Goal: Task Accomplishment & Management: Complete application form

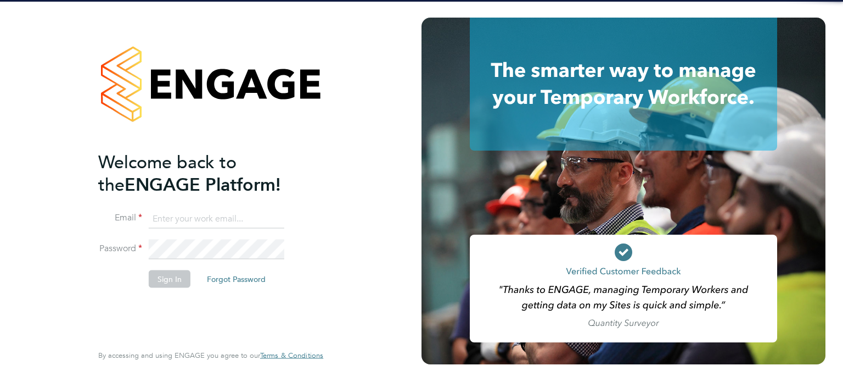
type input "[PERSON_NAME][EMAIL_ADDRESS][DOMAIN_NAME]"
click at [160, 271] on button "Sign In" at bounding box center [170, 279] width 42 height 18
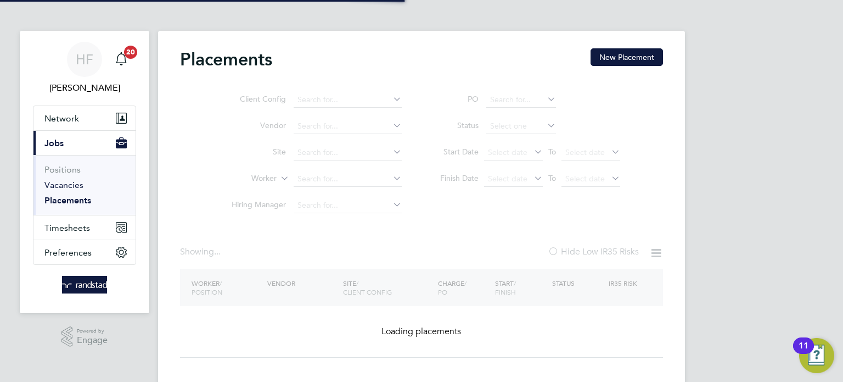
click at [64, 183] on link "Vacancies" at bounding box center [63, 185] width 39 height 10
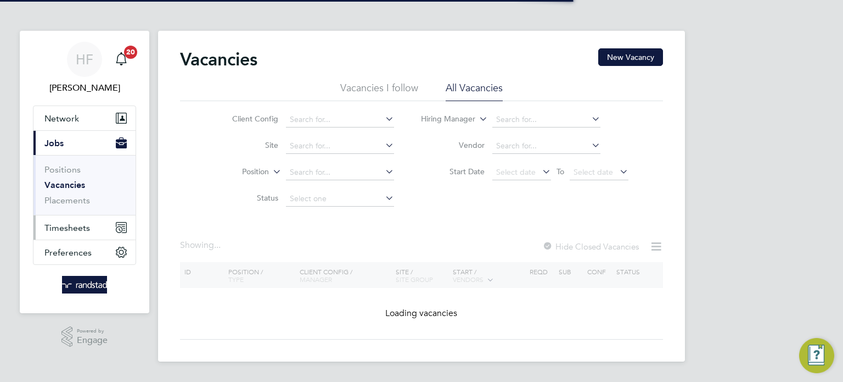
click at [74, 227] on span "Timesheets" at bounding box center [67, 227] width 46 height 10
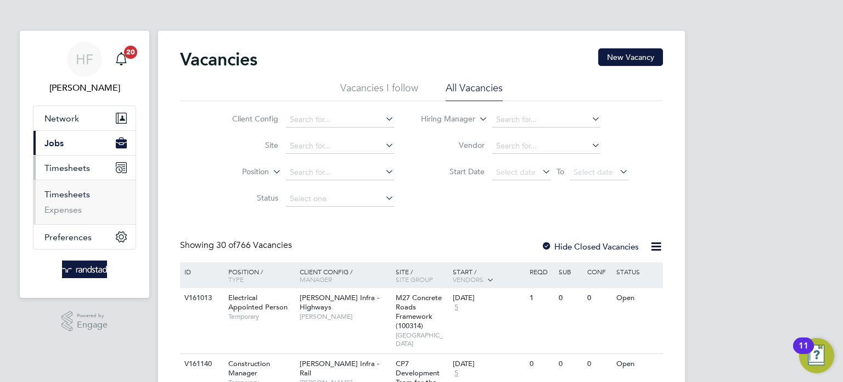
click at [72, 190] on link "Timesheets" at bounding box center [67, 194] width 46 height 10
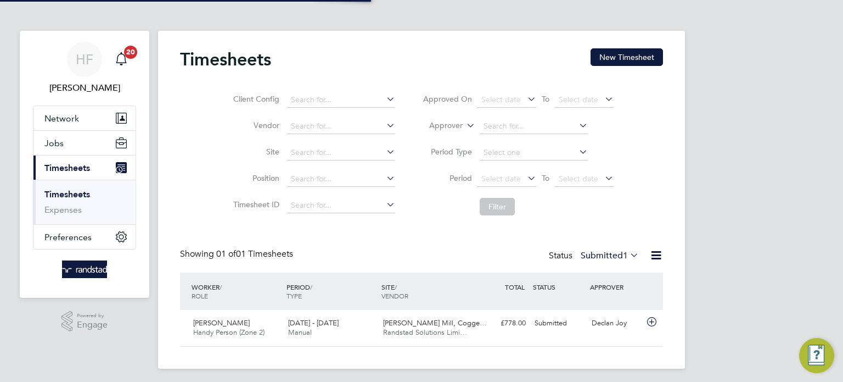
scroll to position [27, 96]
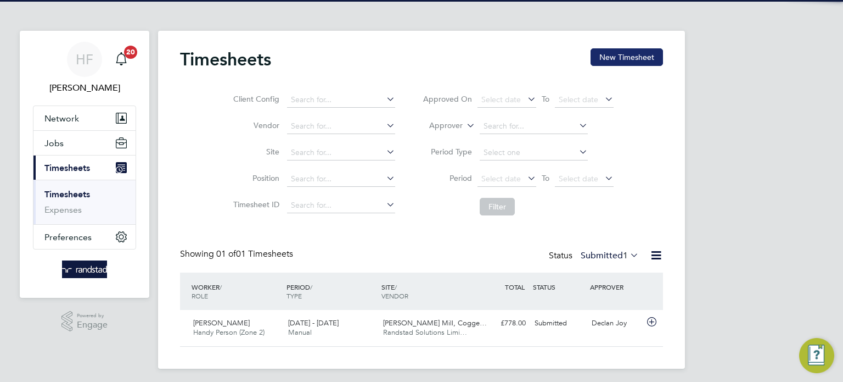
click at [619, 54] on button "New Timesheet" at bounding box center [627, 57] width 72 height 18
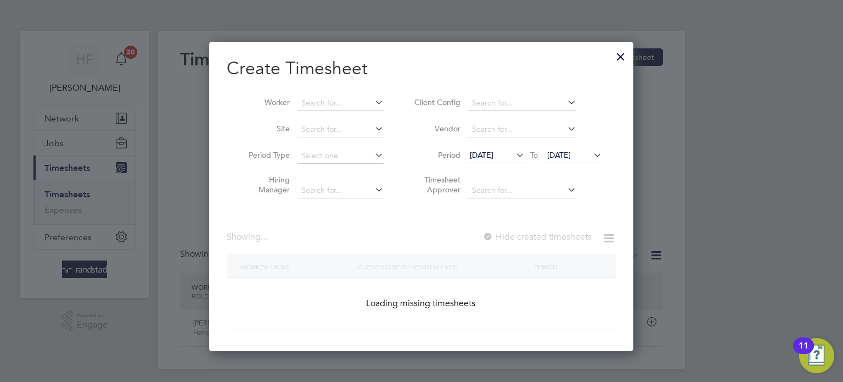
scroll to position [309, 425]
click at [356, 103] on input at bounding box center [341, 103] width 86 height 15
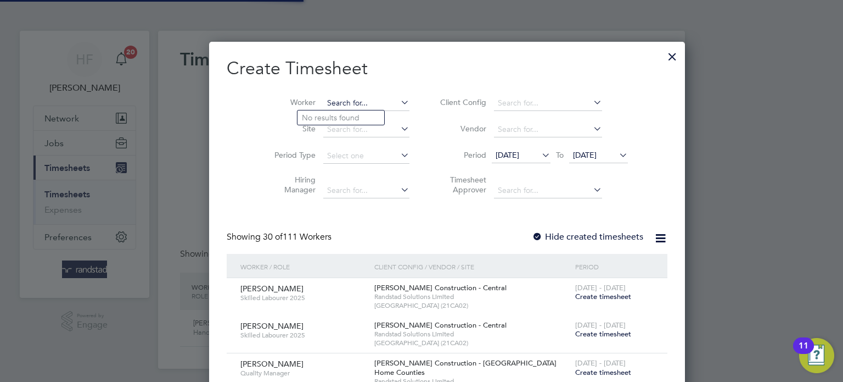
scroll to position [2116, 425]
type input "n"
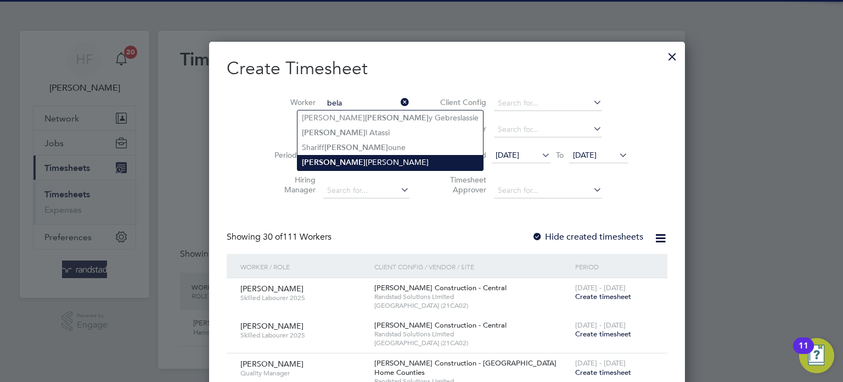
drag, startPoint x: 332, startPoint y: 163, endPoint x: 345, endPoint y: 161, distance: 13.4
click at [332, 162] on li "Bela Norbert Varga" at bounding box center [391, 162] width 186 height 15
type input "Bela Norbert Varga"
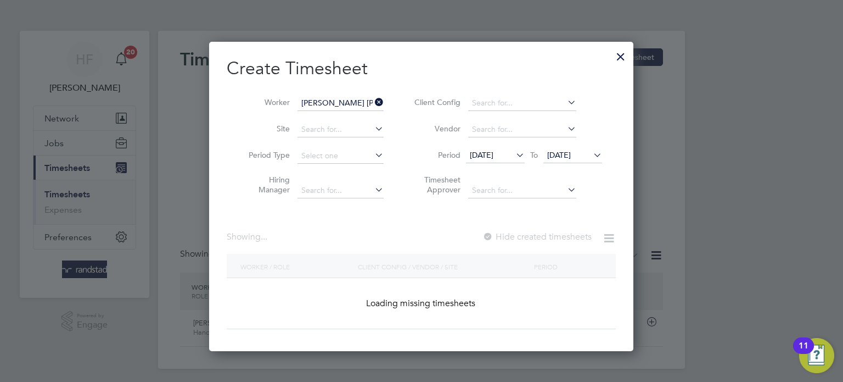
scroll to position [309, 425]
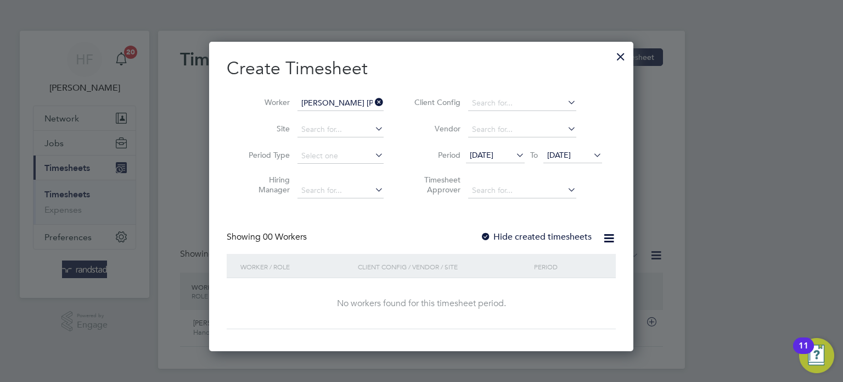
click at [574, 160] on span "28 Aug 2025" at bounding box center [572, 155] width 59 height 15
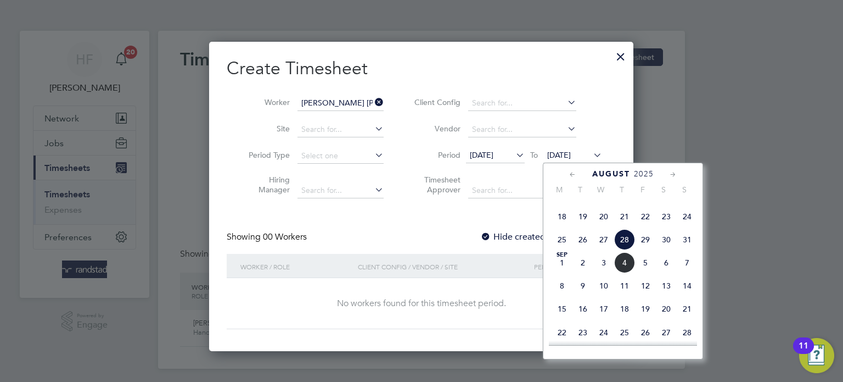
click at [690, 250] on span "31" at bounding box center [687, 239] width 21 height 21
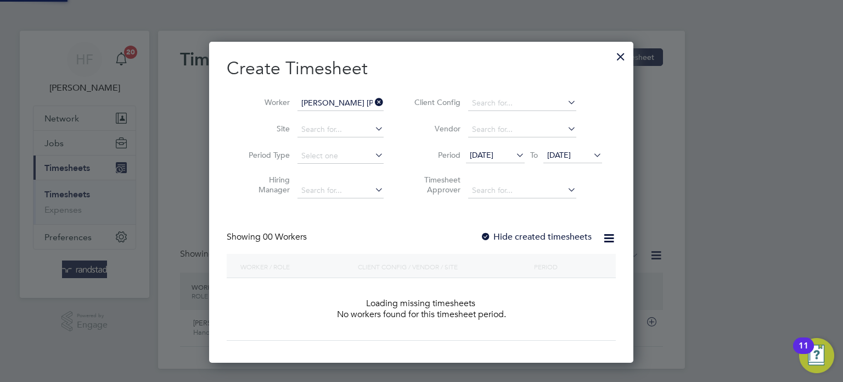
scroll to position [309, 425]
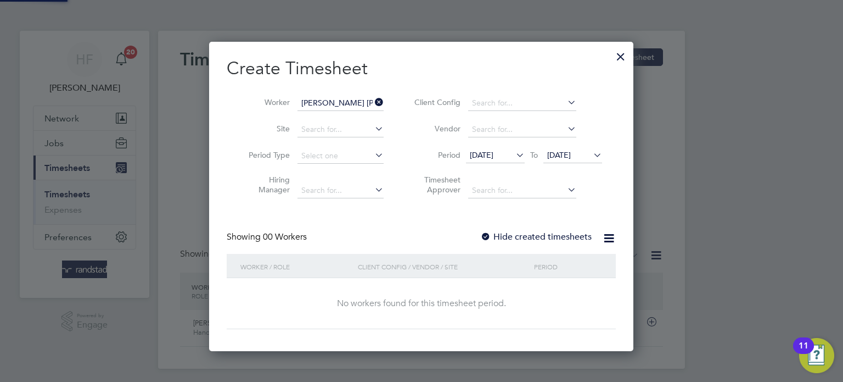
click at [510, 237] on label "Hide created timesheets" at bounding box center [535, 236] width 111 height 11
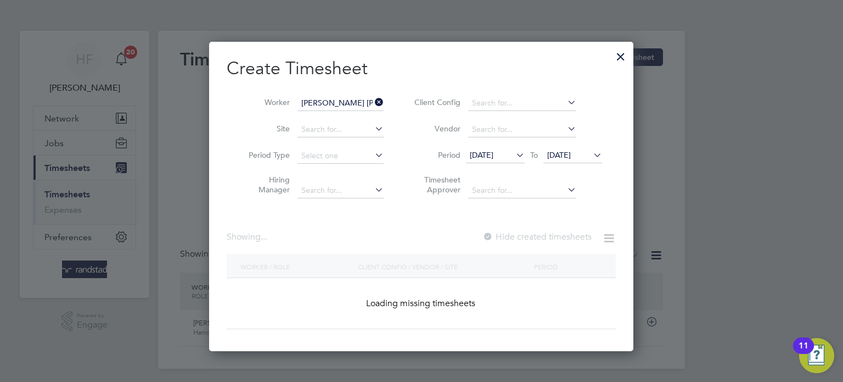
scroll to position [333, 425]
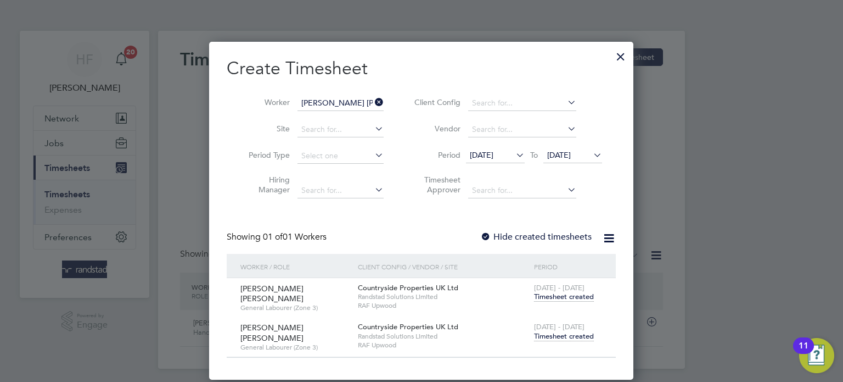
click at [559, 336] on span "Timesheet created" at bounding box center [564, 336] width 60 height 10
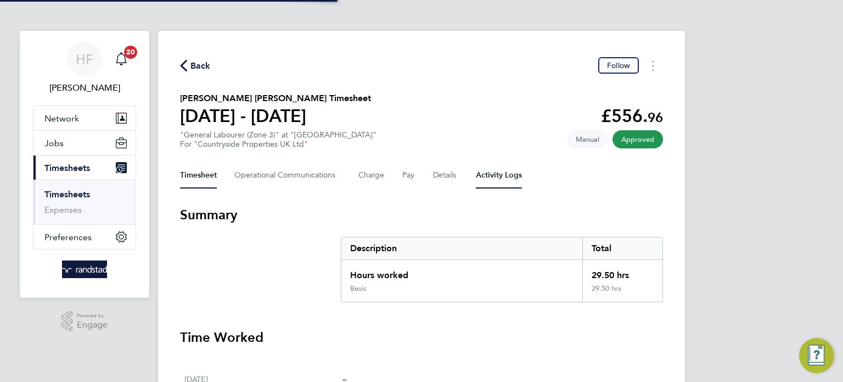
click at [491, 177] on Logs-tab "Activity Logs" at bounding box center [499, 175] width 46 height 26
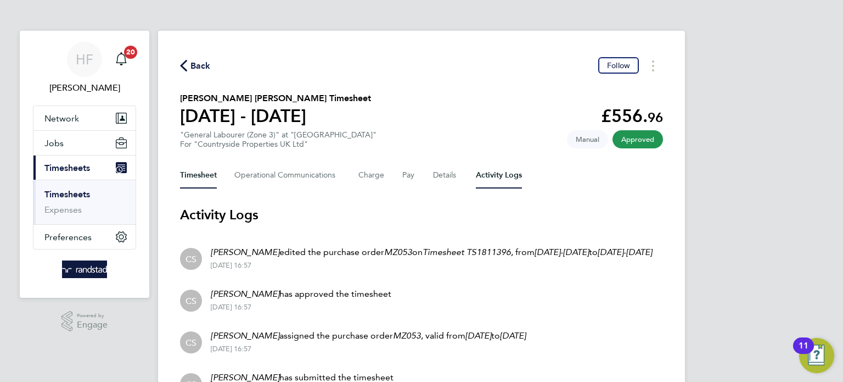
click at [196, 173] on button "Timesheet" at bounding box center [198, 175] width 37 height 26
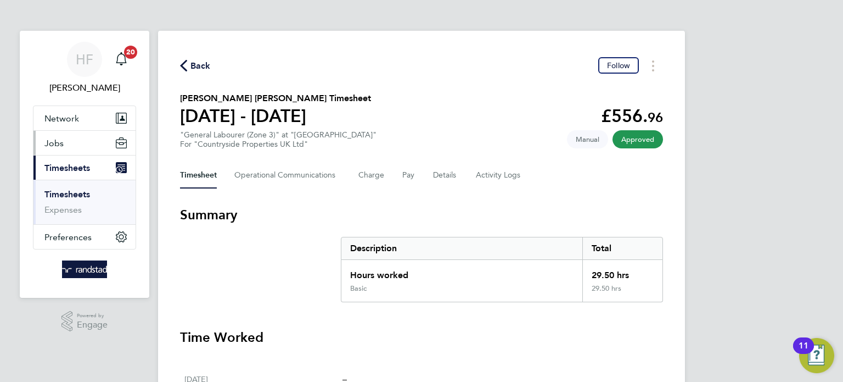
click at [59, 148] on button "Jobs" at bounding box center [84, 143] width 102 height 24
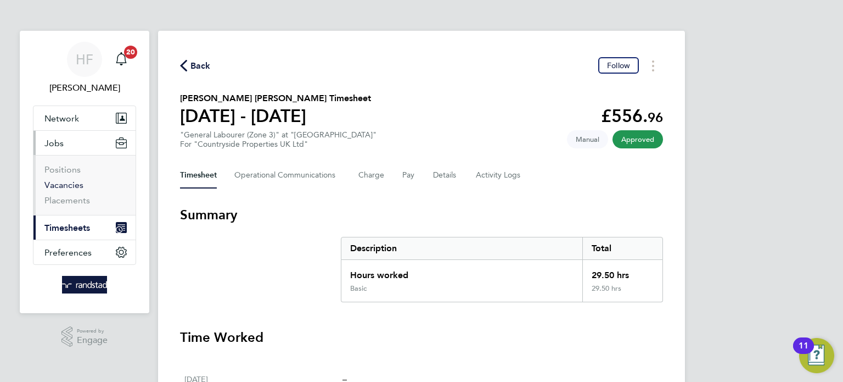
click at [69, 182] on link "Vacancies" at bounding box center [63, 185] width 39 height 10
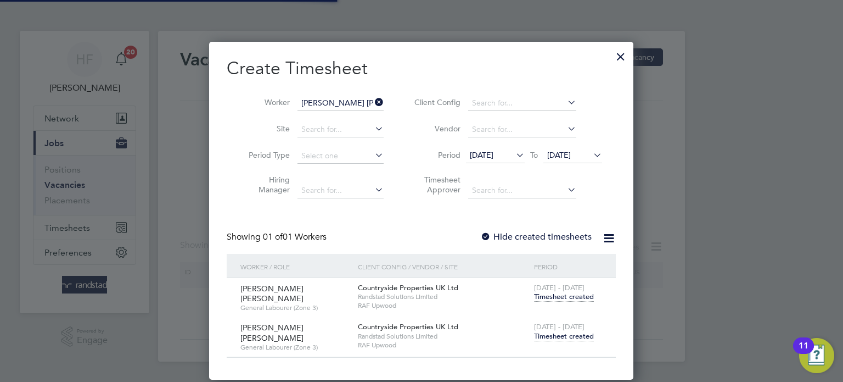
scroll to position [333, 425]
click at [627, 59] on div at bounding box center [621, 54] width 20 height 20
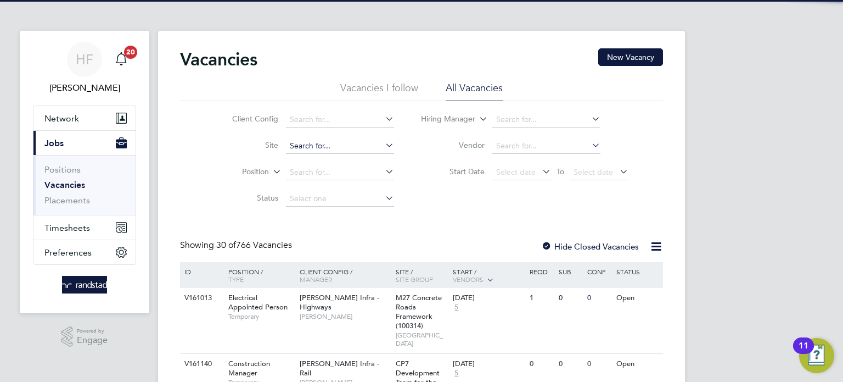
click at [327, 150] on input at bounding box center [340, 145] width 108 height 15
click at [330, 164] on b "Upwood" at bounding box center [322, 160] width 31 height 9
type input "RAF Upwood"
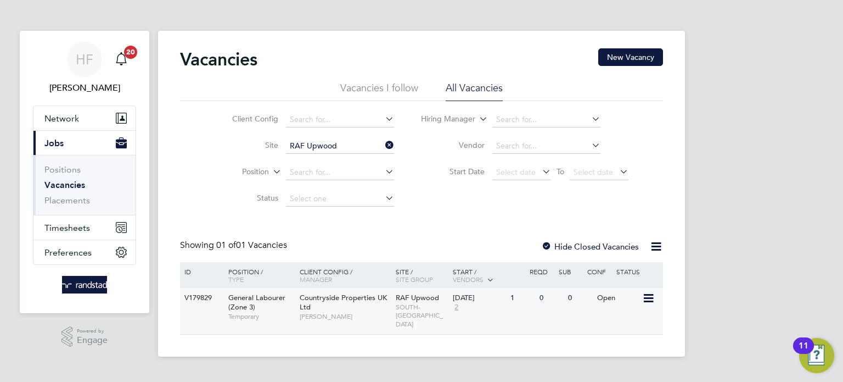
click at [306, 307] on span "Countryside Properties UK Ltd" at bounding box center [343, 302] width 87 height 19
click at [66, 122] on span "Network" at bounding box center [61, 118] width 35 height 10
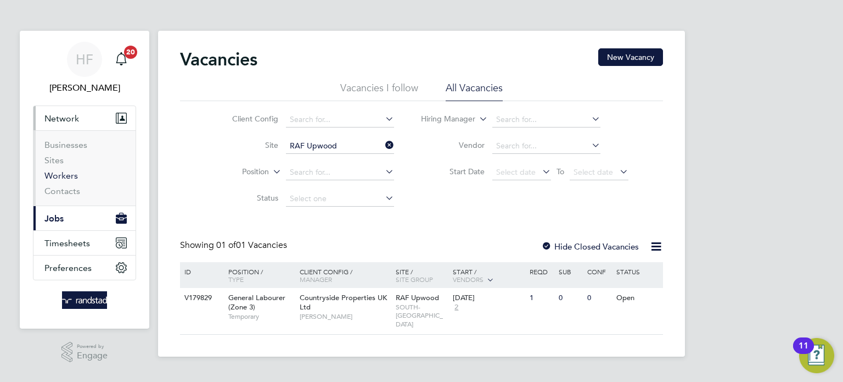
click at [70, 175] on link "Workers" at bounding box center [60, 175] width 33 height 10
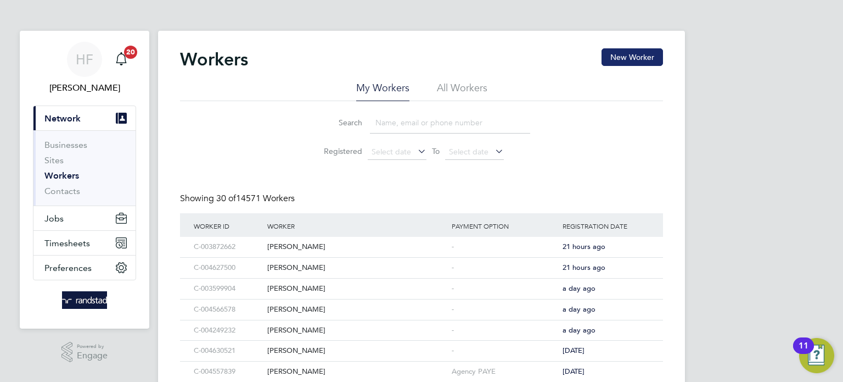
click at [630, 57] on button "New Worker" at bounding box center [632, 57] width 61 height 18
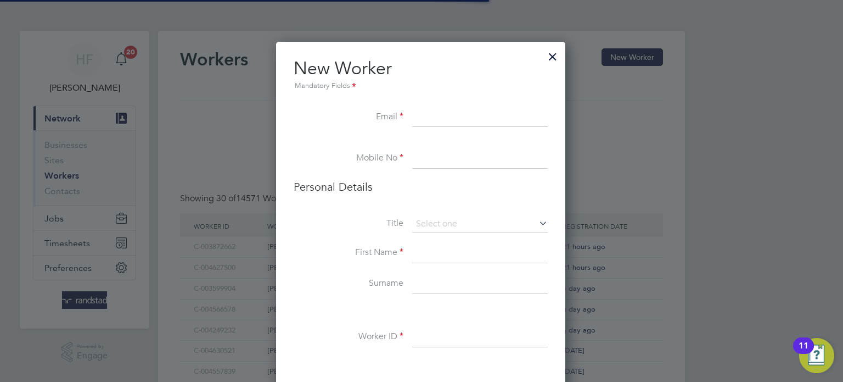
scroll to position [975, 317]
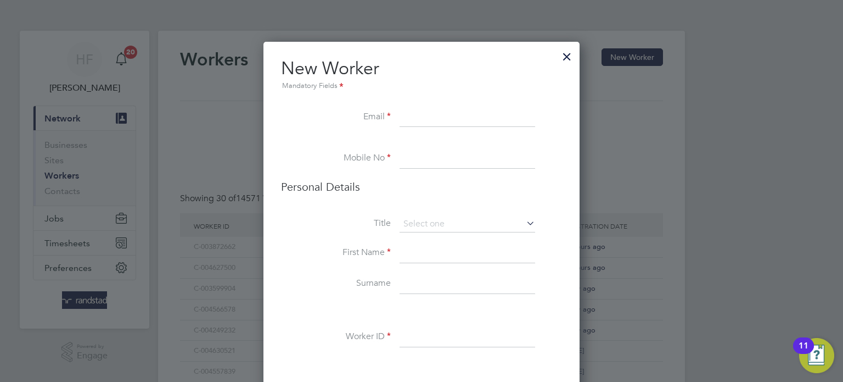
paste input "harry.barrett@icloud.com"
type input "harry.barrett@icloud.com"
click at [430, 168] on input at bounding box center [468, 159] width 136 height 20
paste input "07850207454"
type input "07850207454"
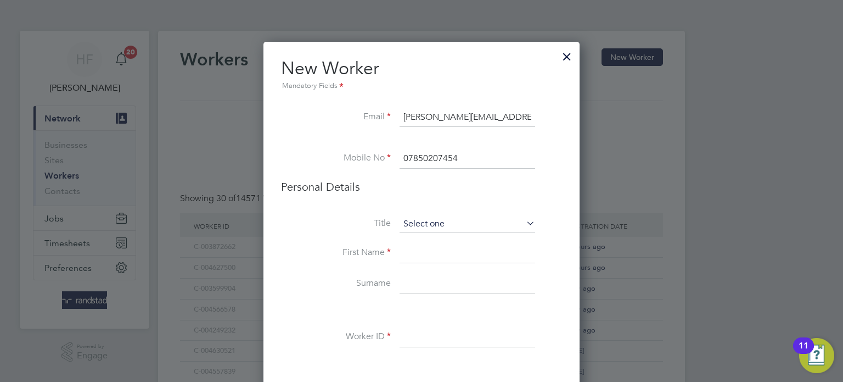
click at [416, 223] on input at bounding box center [468, 224] width 136 height 16
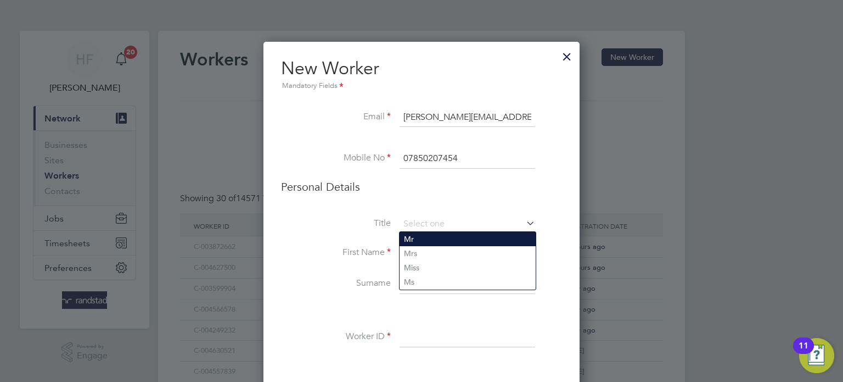
click at [428, 234] on li "Mr" at bounding box center [468, 239] width 136 height 14
type input "Mr"
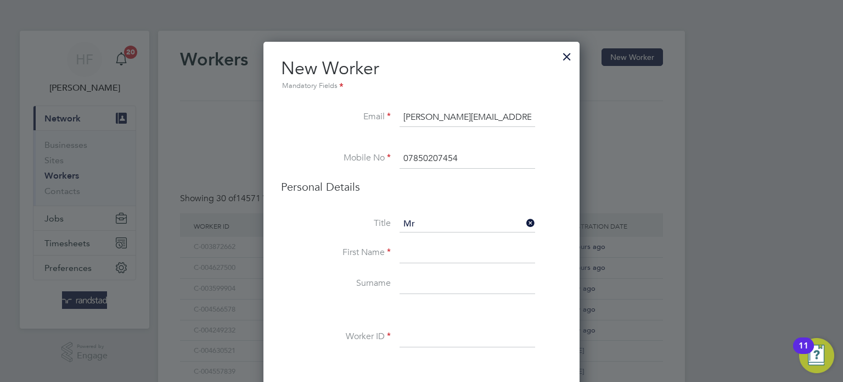
click at [421, 261] on input at bounding box center [468, 253] width 136 height 20
paste input "Harry Paul Barrett"
drag, startPoint x: 481, startPoint y: 253, endPoint x: 427, endPoint y: 255, distance: 54.9
click at [427, 255] on input "Harry Paul Barrett" at bounding box center [468, 253] width 136 height 20
type input "Harry"
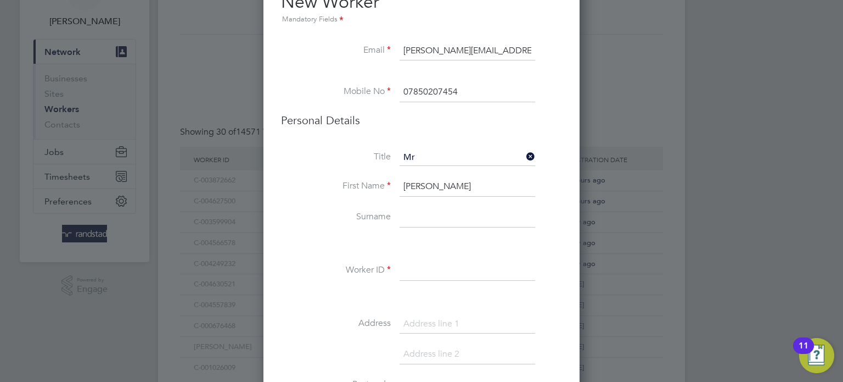
paste input "Paul Barrett"
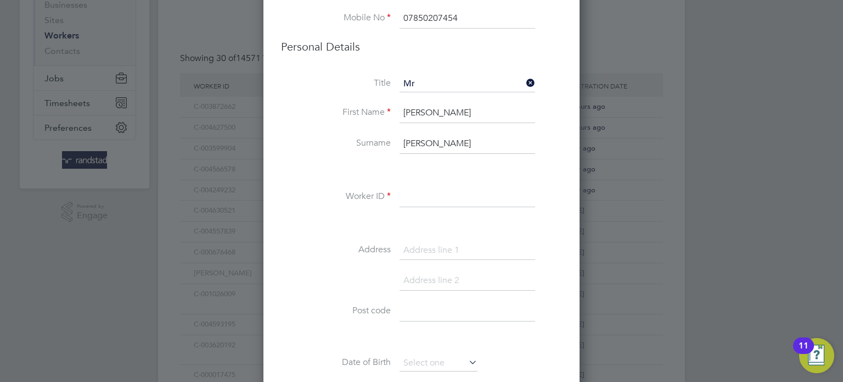
scroll to position [146, 0]
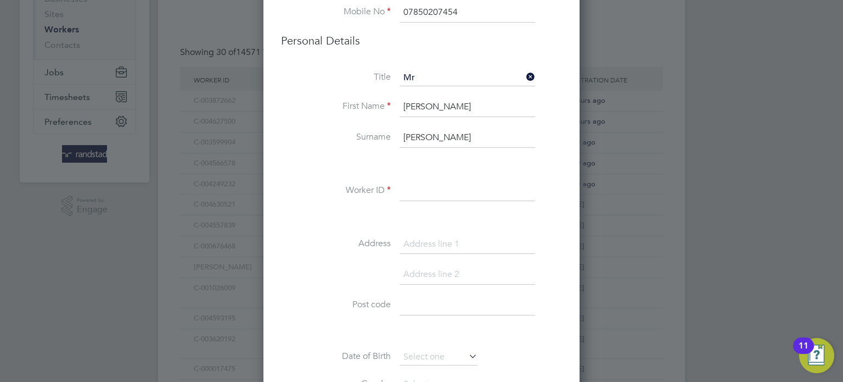
type input "Paul Barrett"
click at [425, 182] on input at bounding box center [468, 191] width 136 height 20
paste input "C-000037251"
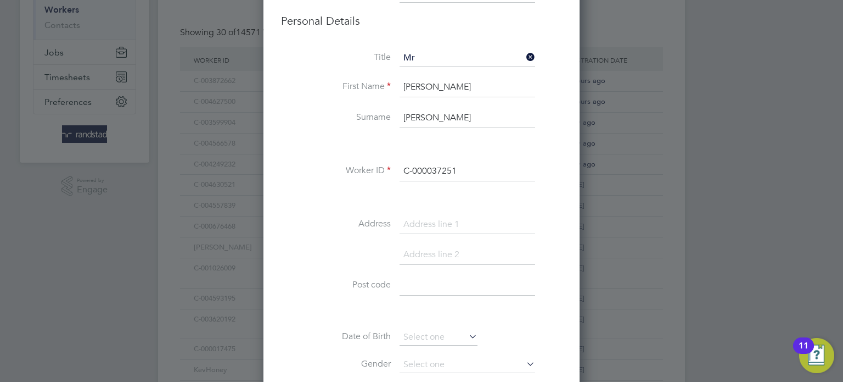
scroll to position [177, 0]
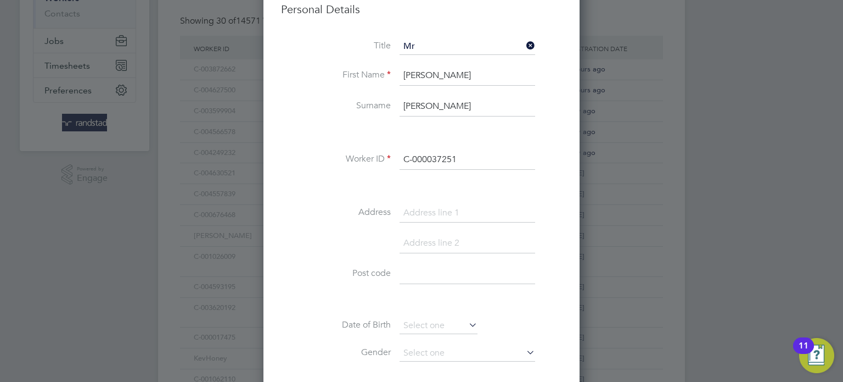
type input "C-000037251"
click at [430, 217] on input at bounding box center [468, 213] width 136 height 20
paste input "8 Lancaster Close"
type input "8 Lancaster Close"
click at [422, 241] on input at bounding box center [468, 243] width 136 height 20
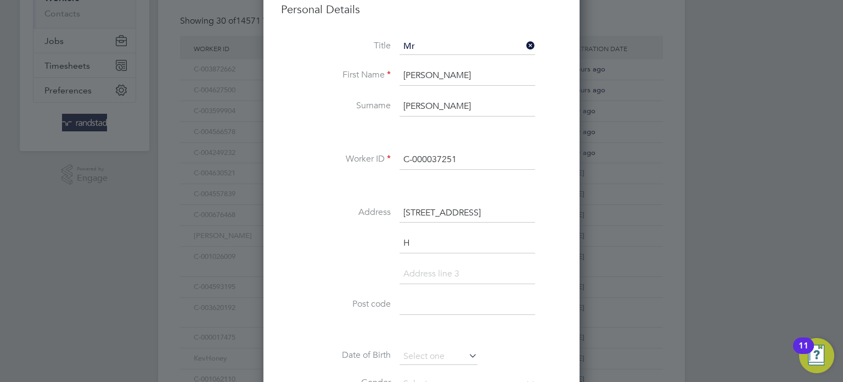
scroll to position [1006, 317]
type input "Huntingdon"
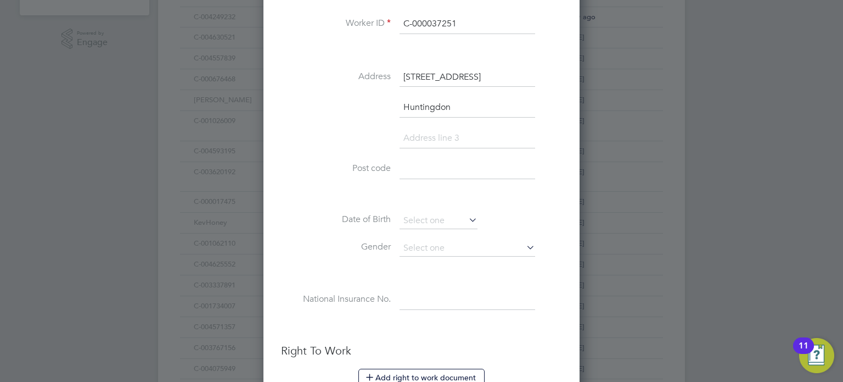
scroll to position [313, 0]
paste input "PE28 3BB"
type input "PE28 3BB"
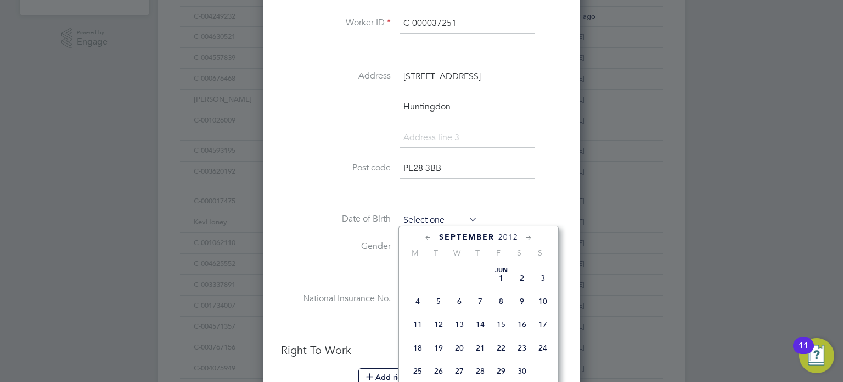
click at [433, 219] on input at bounding box center [439, 220] width 78 height 16
click at [490, 239] on span "September" at bounding box center [466, 236] width 55 height 9
click at [506, 235] on span "2025" at bounding box center [508, 236] width 20 height 9
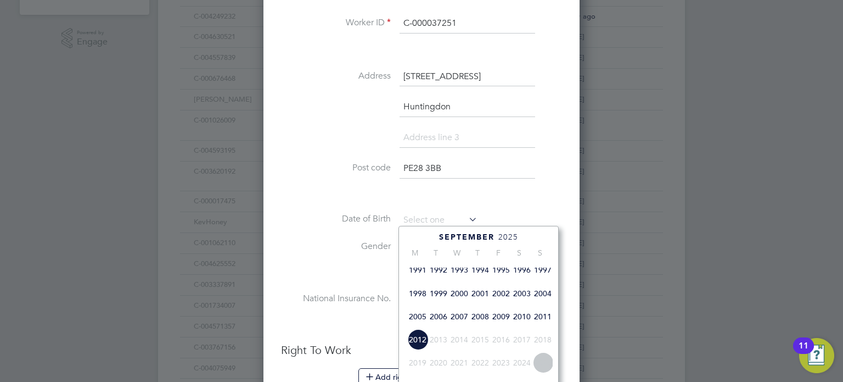
scroll to position [285, 0]
click at [521, 281] on span "1996" at bounding box center [522, 270] width 21 height 21
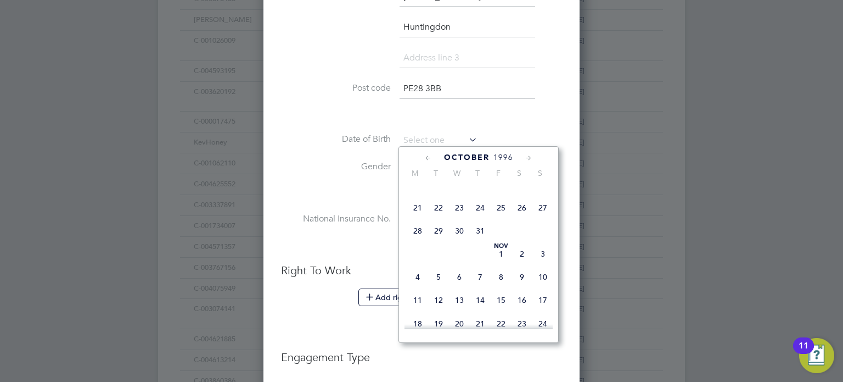
scroll to position [525, 0]
click at [499, 239] on span "25" at bounding box center [501, 228] width 21 height 21
type input "25 Oct 1996"
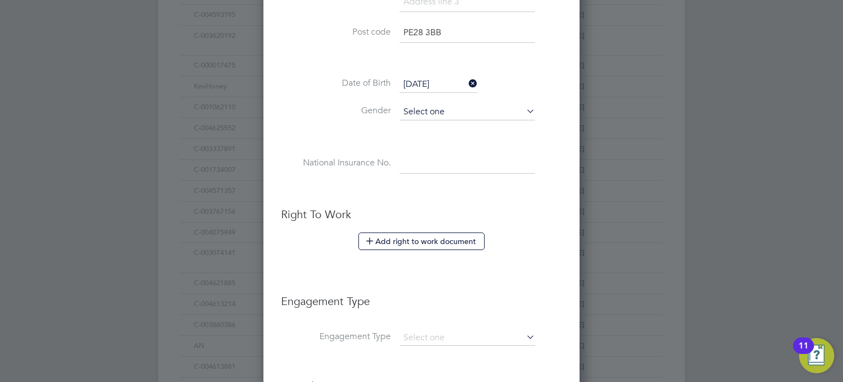
scroll to position [451, 0]
click at [441, 102] on input at bounding box center [468, 110] width 136 height 16
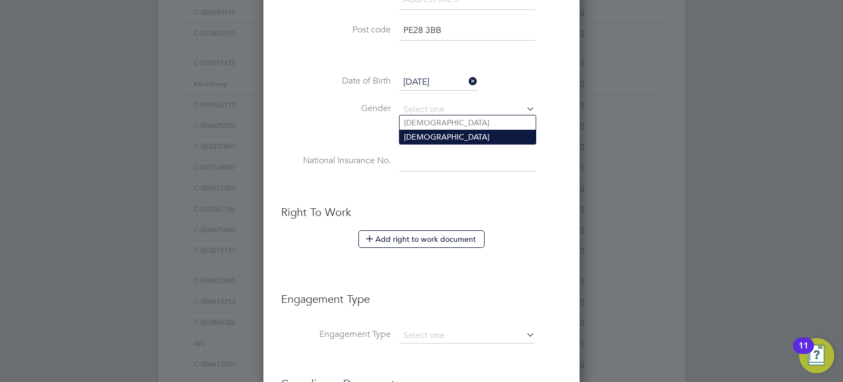
click at [441, 132] on li "[DEMOGRAPHIC_DATA]" at bounding box center [468, 137] width 136 height 14
type input "[DEMOGRAPHIC_DATA]"
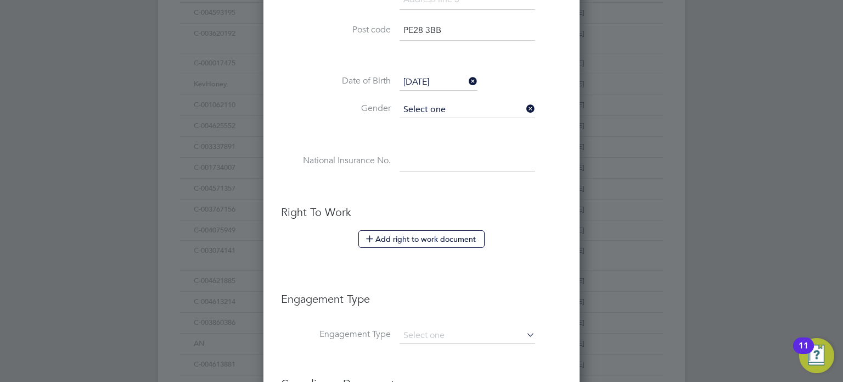
click at [431, 111] on input at bounding box center [468, 110] width 136 height 16
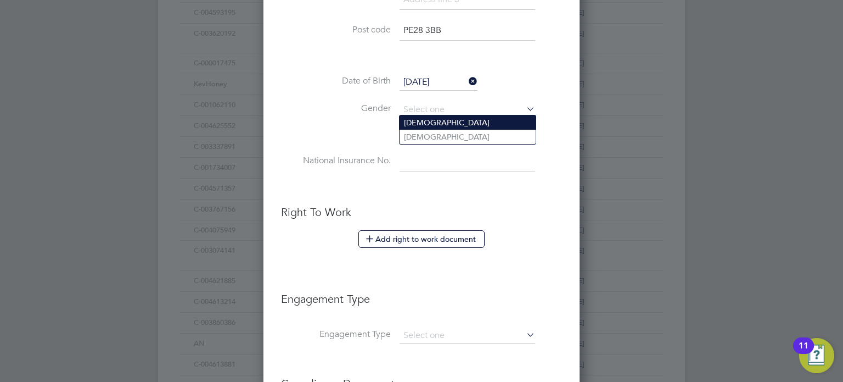
click at [429, 125] on li "[DEMOGRAPHIC_DATA]" at bounding box center [468, 122] width 136 height 14
type input "[DEMOGRAPHIC_DATA]"
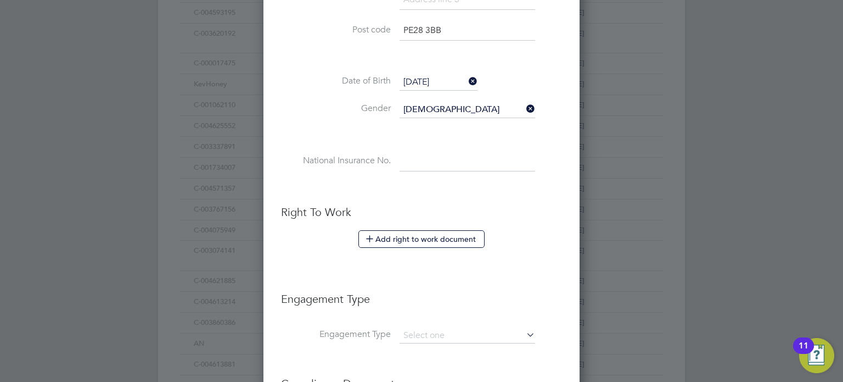
click at [419, 168] on li "National Insurance No." at bounding box center [421, 167] width 281 height 31
click at [419, 160] on input at bounding box center [468, 162] width 136 height 20
paste input "PB500298C"
type input "PB 50 02 98 C"
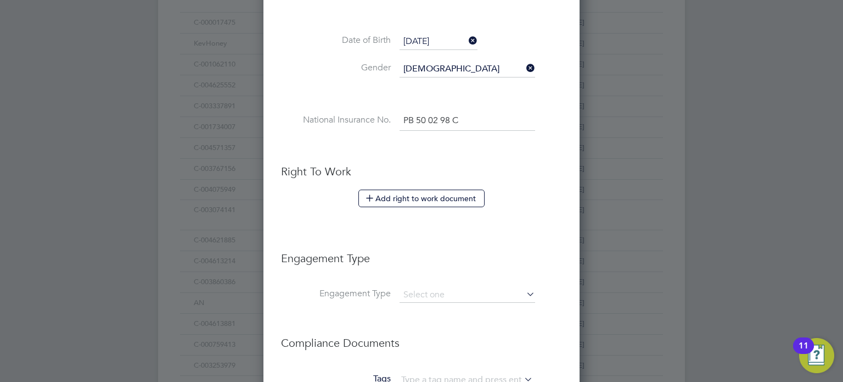
scroll to position [496, 0]
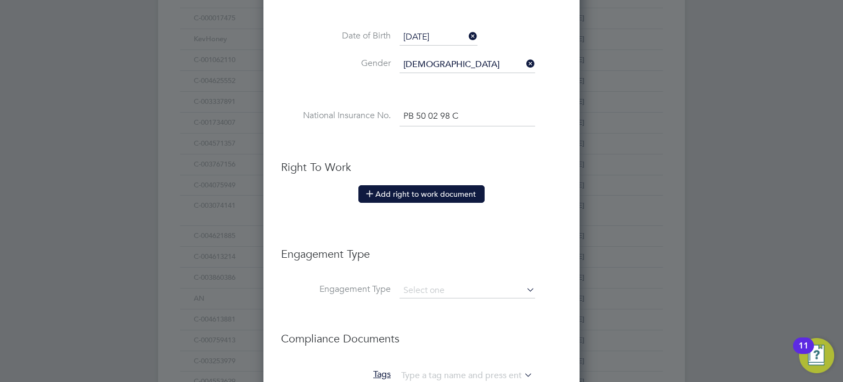
click at [436, 192] on button "Add right to work document" at bounding box center [421, 194] width 126 height 18
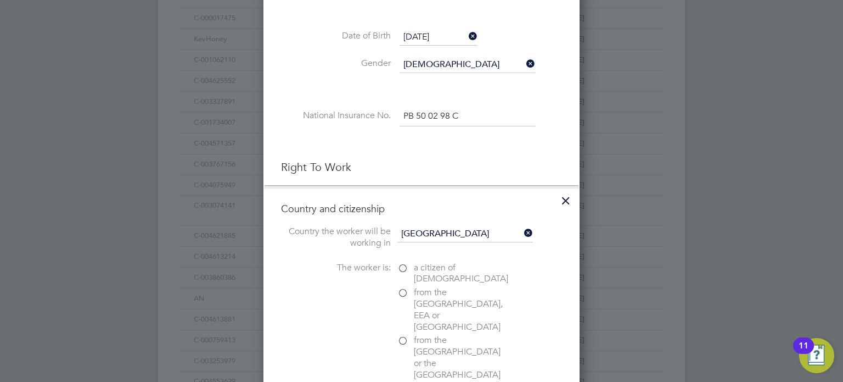
click at [400, 263] on label "a citizen of United Kingdom" at bounding box center [452, 273] width 110 height 23
click at [0, 0] on input "a citizen of United Kingdom" at bounding box center [0, 0] width 0 height 0
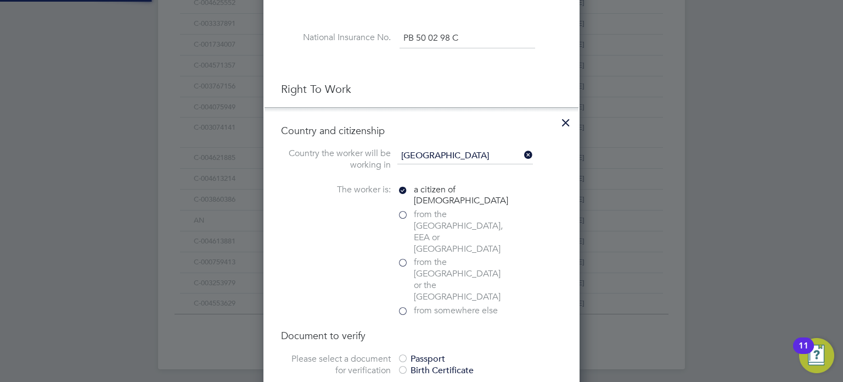
scroll to position [715, 0]
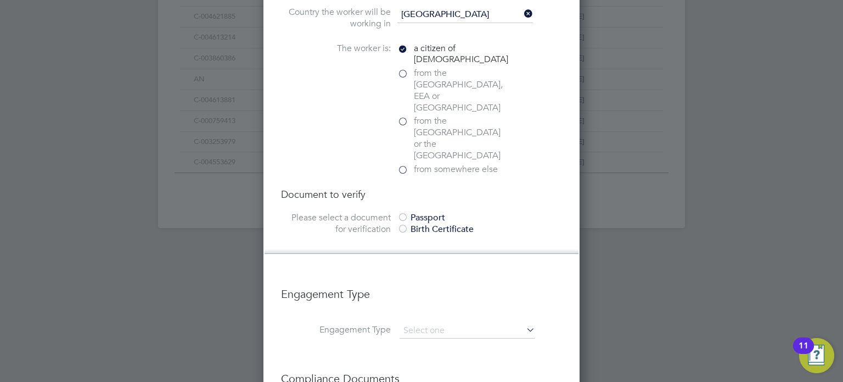
click at [414, 212] on div "Passport" at bounding box center [479, 218] width 165 height 12
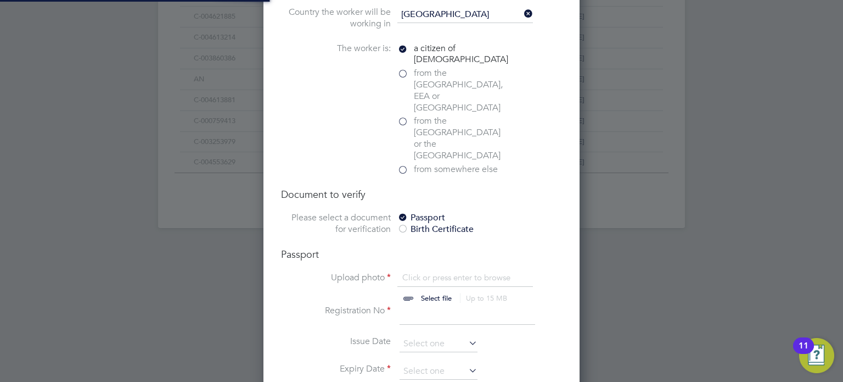
scroll to position [15, 136]
click at [430, 272] on input "file" at bounding box center [447, 288] width 172 height 33
type input "C:\fakepath\Harry Barrett Passport.png"
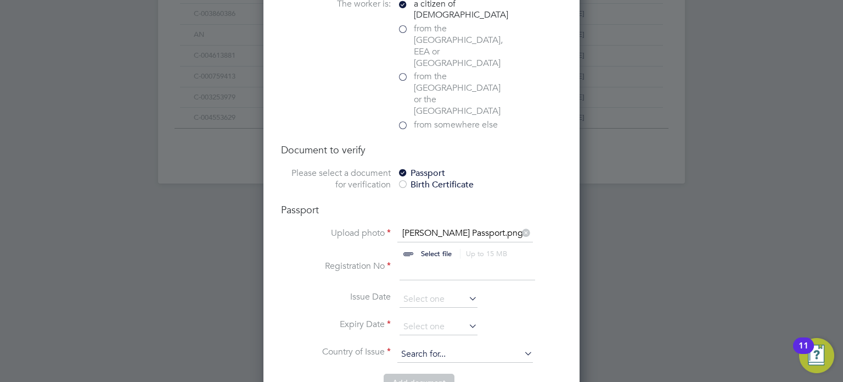
scroll to position [820, 0]
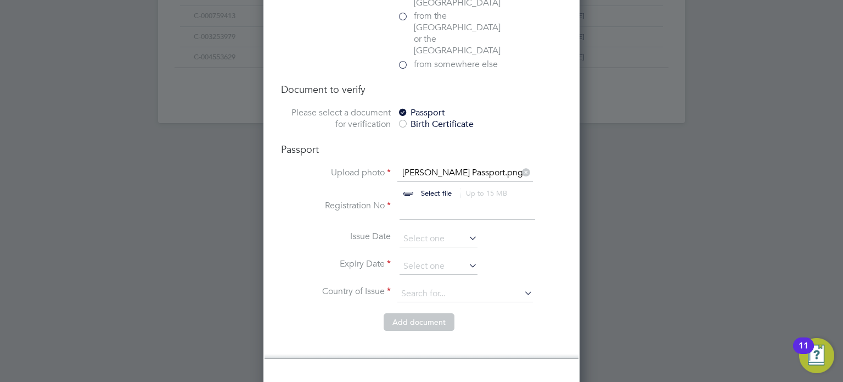
click at [422, 200] on input at bounding box center [468, 210] width 136 height 20
type input "141992077"
click at [424, 231] on input at bounding box center [439, 239] width 78 height 16
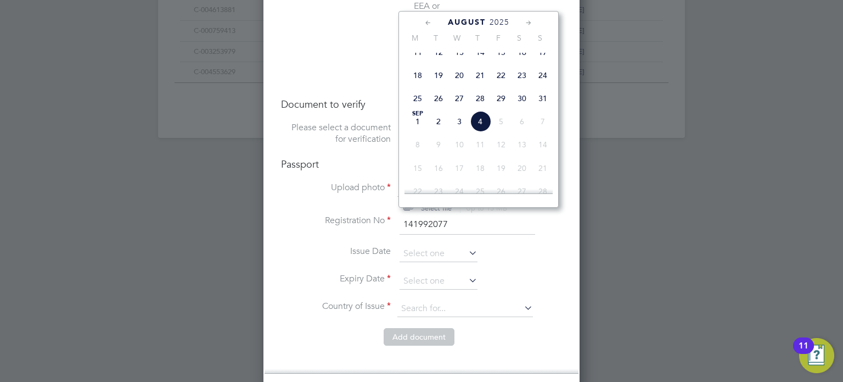
scroll to position [803, 0]
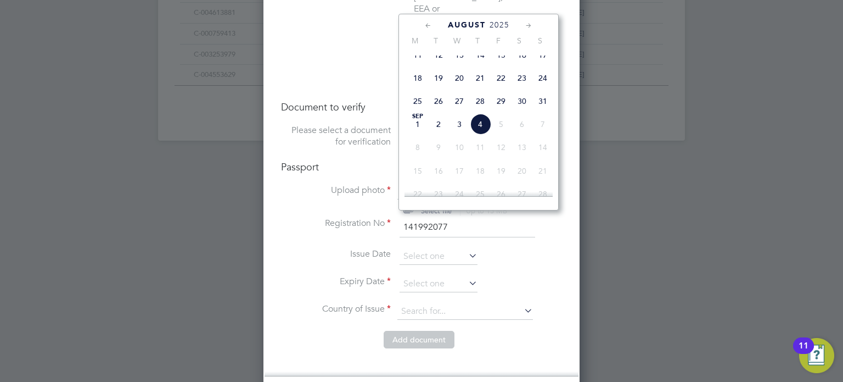
click at [498, 22] on span "2025" at bounding box center [500, 24] width 20 height 9
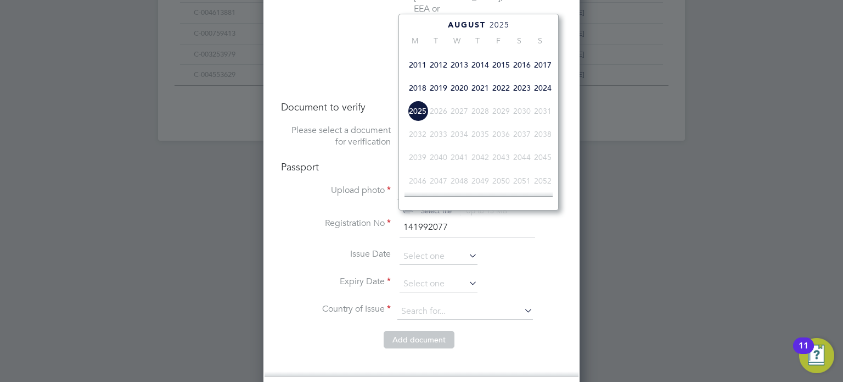
scroll to position [296, 0]
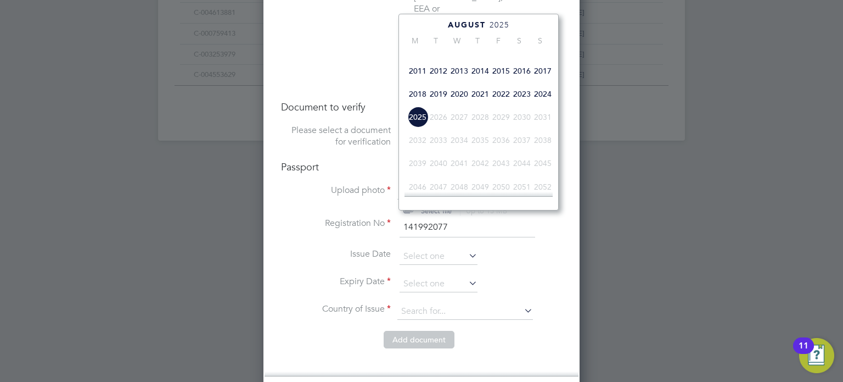
click at [520, 104] on span "2023" at bounding box center [522, 93] width 21 height 21
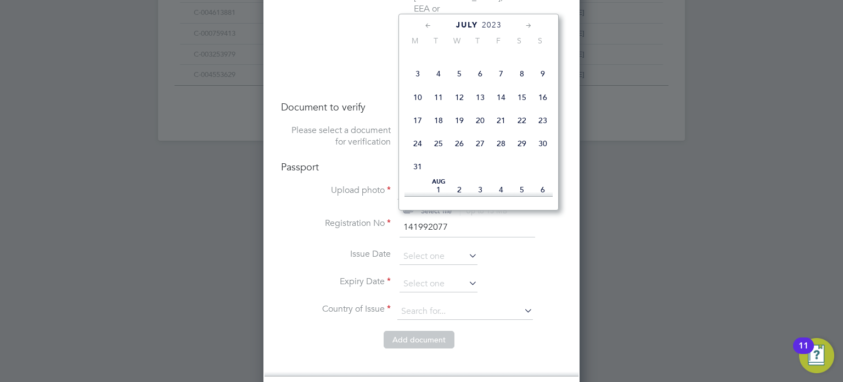
scroll to position [125, 0]
click at [462, 153] on span "26" at bounding box center [459, 149] width 21 height 21
type input "26 Jul 2023"
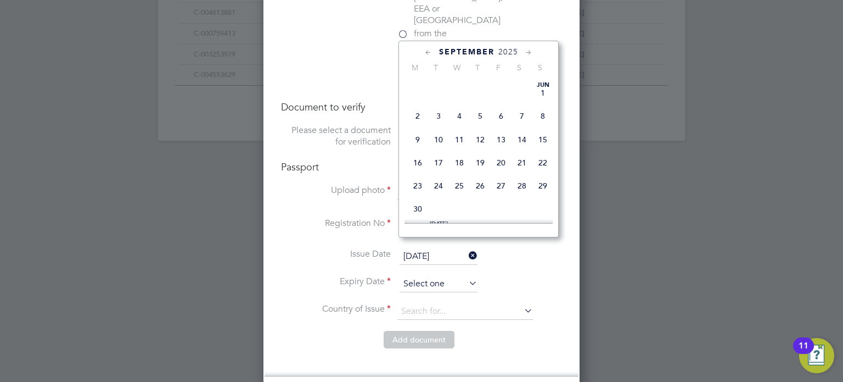
click at [419, 276] on input at bounding box center [439, 284] width 78 height 16
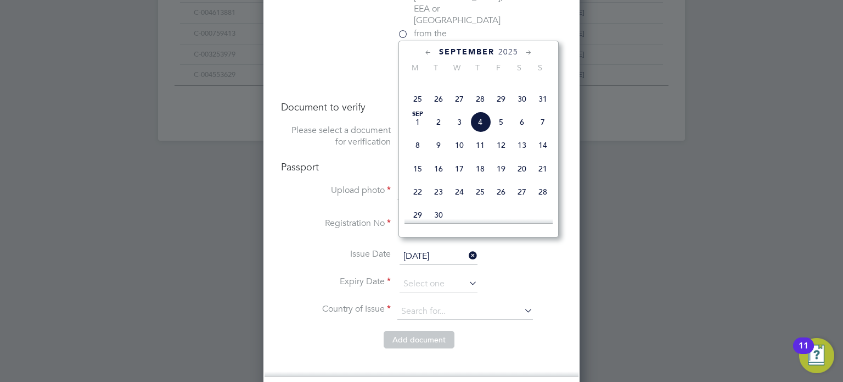
click at [493, 52] on span "September" at bounding box center [466, 51] width 55 height 9
click at [512, 48] on span "2025" at bounding box center [508, 51] width 20 height 9
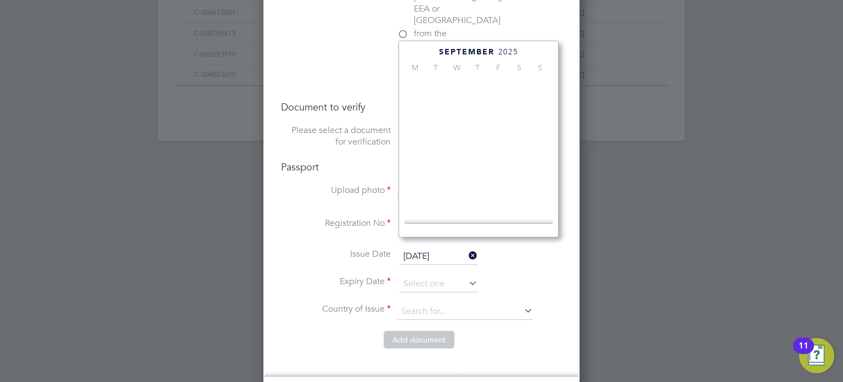
scroll to position [302, 0]
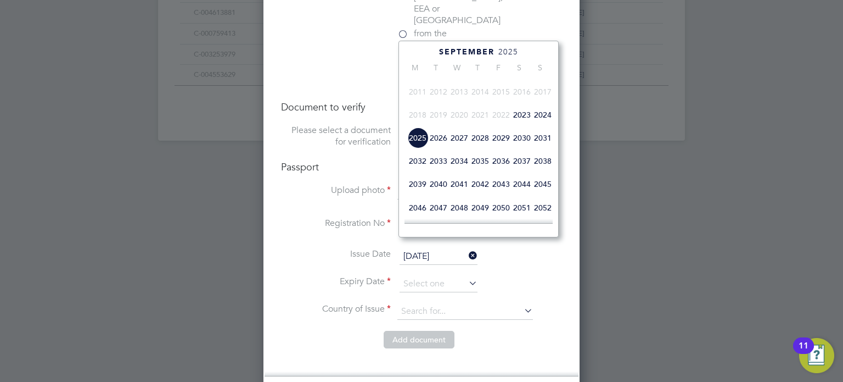
click at [437, 171] on span "2033" at bounding box center [438, 160] width 21 height 21
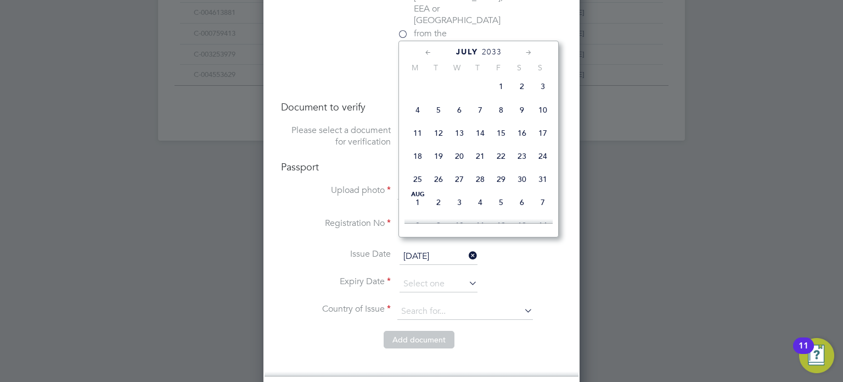
scroll to position [263, 0]
click at [436, 188] on span "26" at bounding box center [438, 177] width 21 height 21
type input "26 Jul 2033"
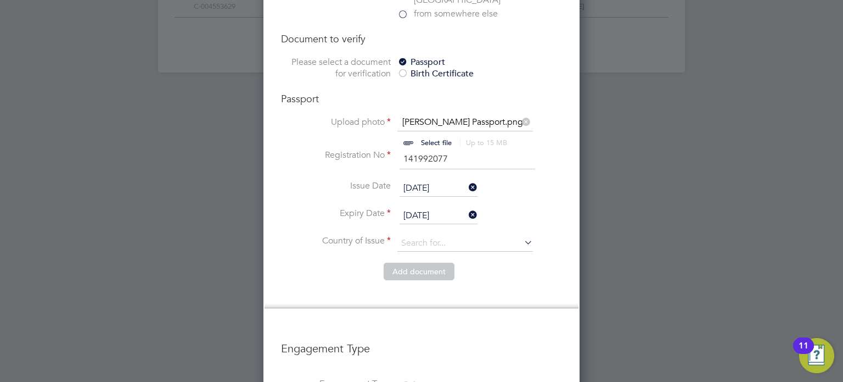
scroll to position [885, 0]
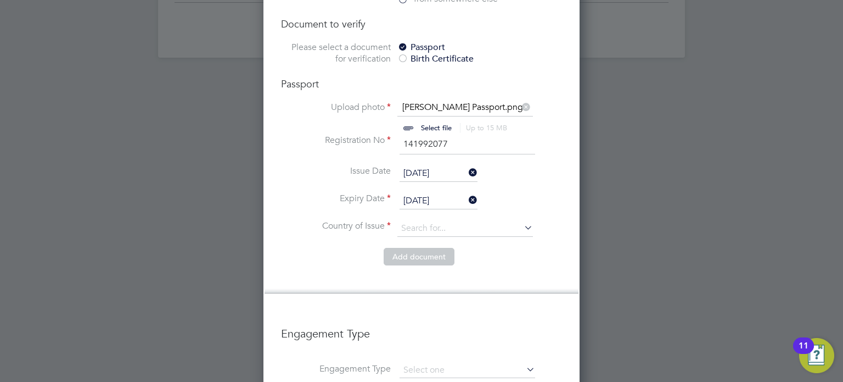
click at [420, 193] on li "Expiry Date 26 Jul 2033" at bounding box center [421, 206] width 281 height 27
click at [420, 220] on input at bounding box center [465, 228] width 136 height 16
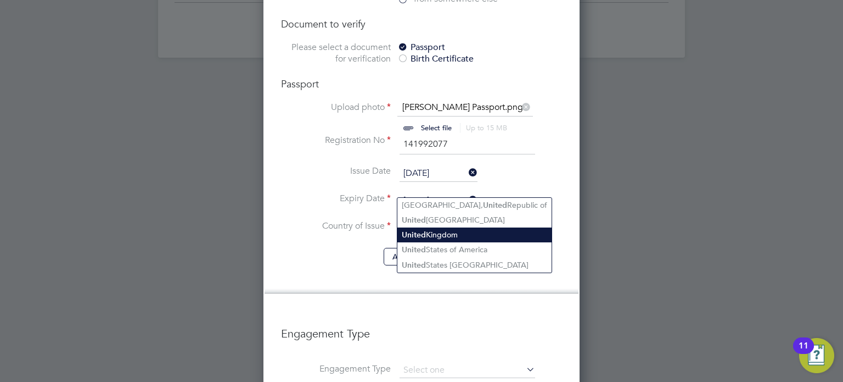
click at [439, 234] on li "United Kingdom" at bounding box center [474, 234] width 154 height 15
type input "United Kingdom"
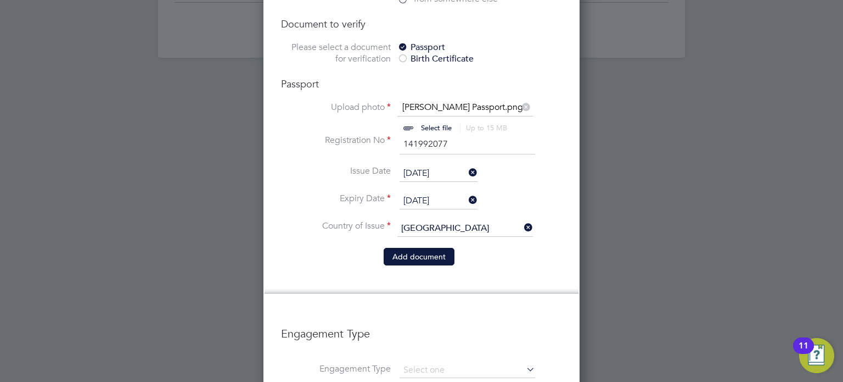
click at [422, 248] on button "Add document" at bounding box center [419, 257] width 71 height 18
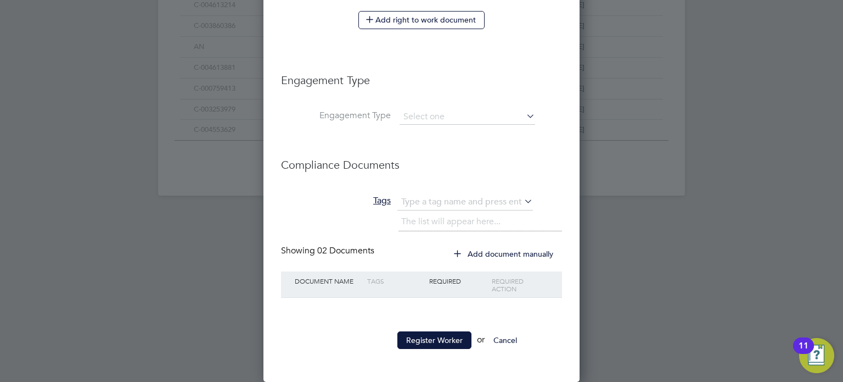
scroll to position [653, 0]
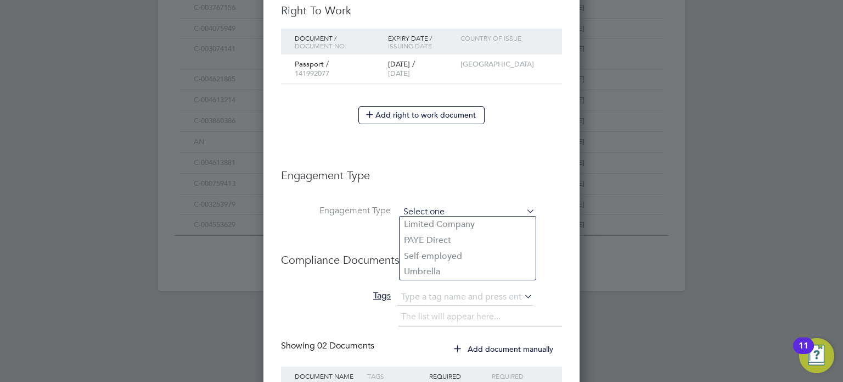
click at [419, 204] on input at bounding box center [468, 211] width 136 height 15
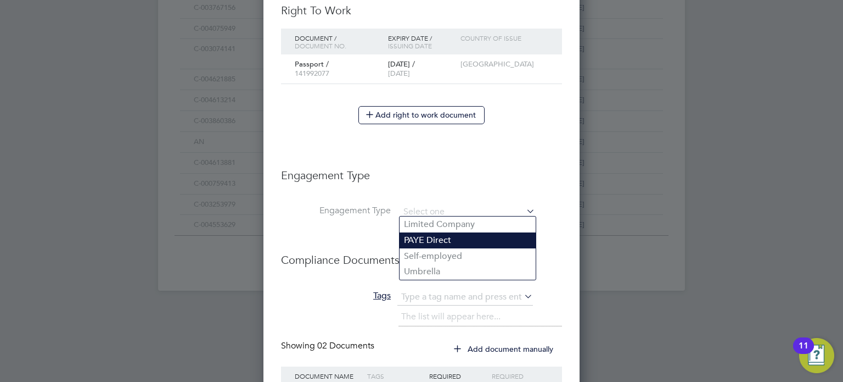
click at [426, 246] on li "PAYE Direct" at bounding box center [468, 240] width 136 height 16
type input "PAYE Direct"
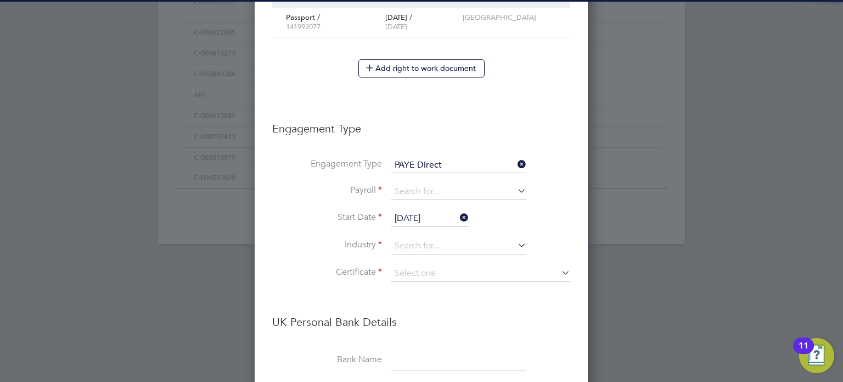
scroll to position [733, 0]
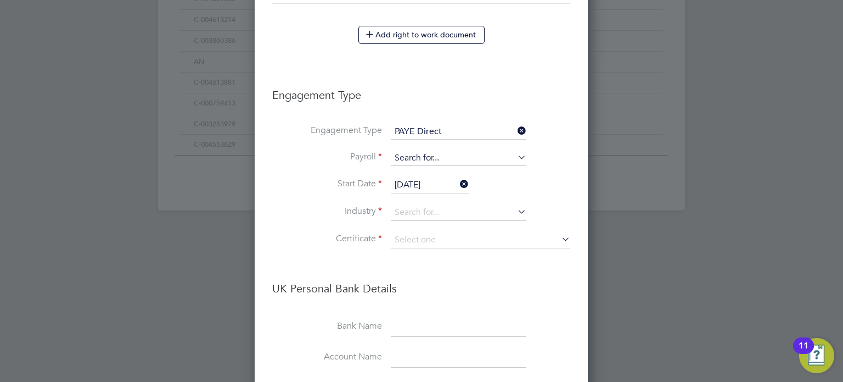
click at [427, 150] on input at bounding box center [459, 157] width 136 height 15
click at [425, 187] on li "PAYE (Umbrella)" at bounding box center [459, 186] width 136 height 16
type input "PAYE (Umbrella)"
click at [436, 154] on input at bounding box center [459, 157] width 136 height 15
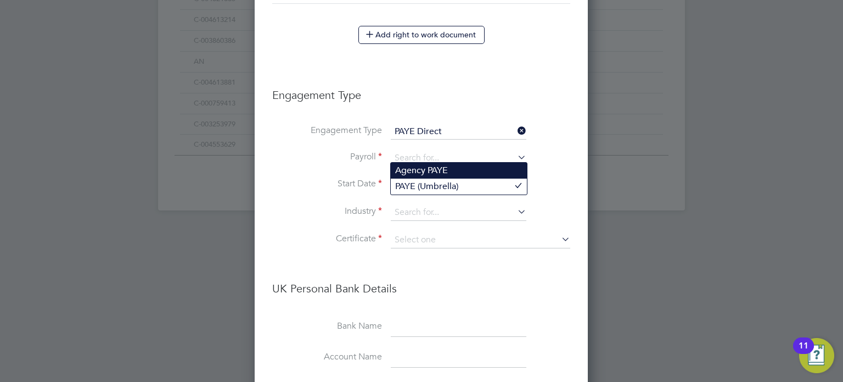
click at [431, 173] on li "Agency PAYE" at bounding box center [459, 170] width 136 height 16
type input "Agency PAYE"
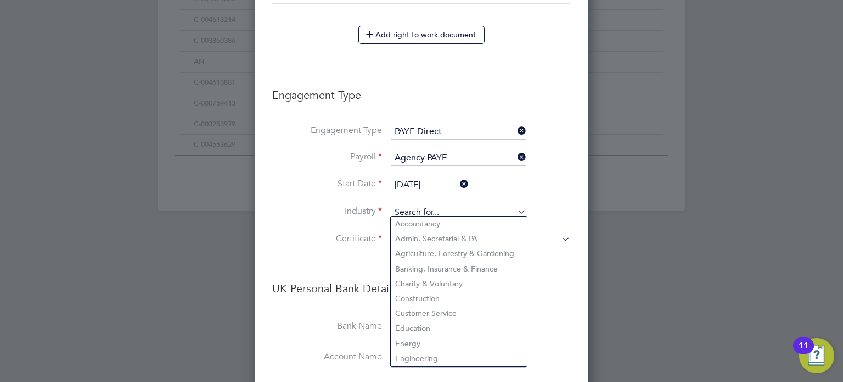
click at [444, 207] on input at bounding box center [459, 212] width 136 height 16
click at [425, 291] on li "Construction" at bounding box center [459, 298] width 136 height 15
type input "Construction"
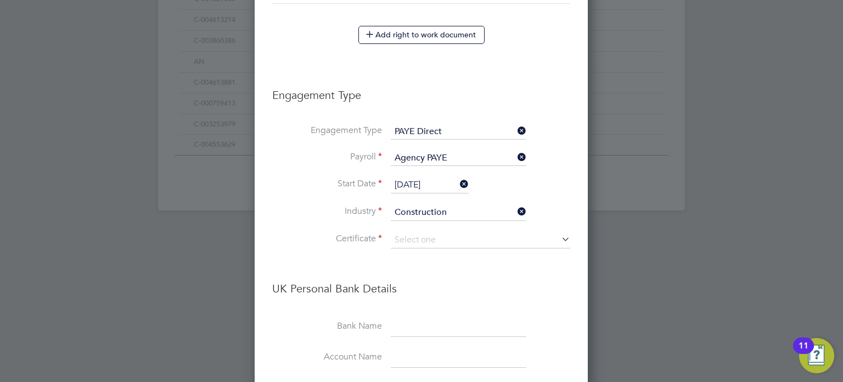
click at [419, 247] on li "Certificate" at bounding box center [421, 245] width 298 height 27
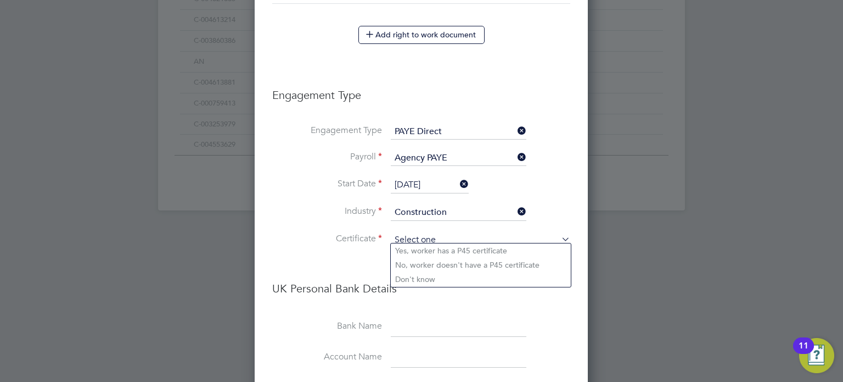
click at [425, 237] on input at bounding box center [481, 240] width 180 height 16
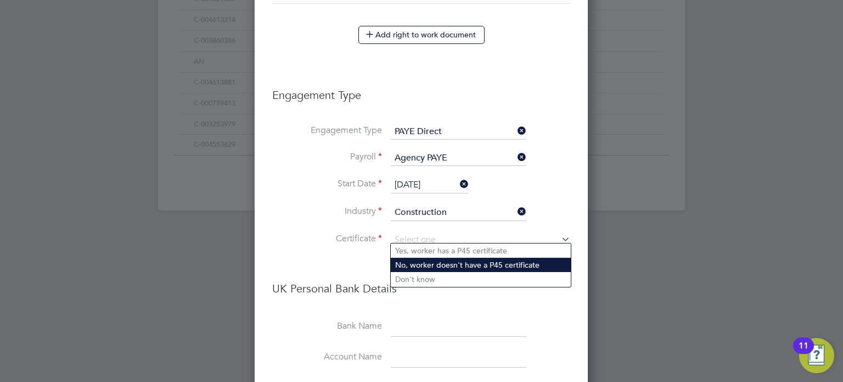
click at [429, 263] on li "No, worker doesn't have a P45 certificate" at bounding box center [481, 264] width 180 height 14
type input "No, worker doesn't have a P45 certificate"
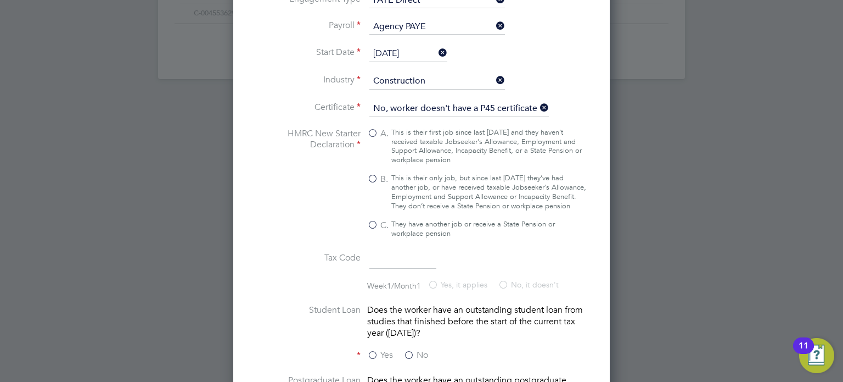
scroll to position [891, 0]
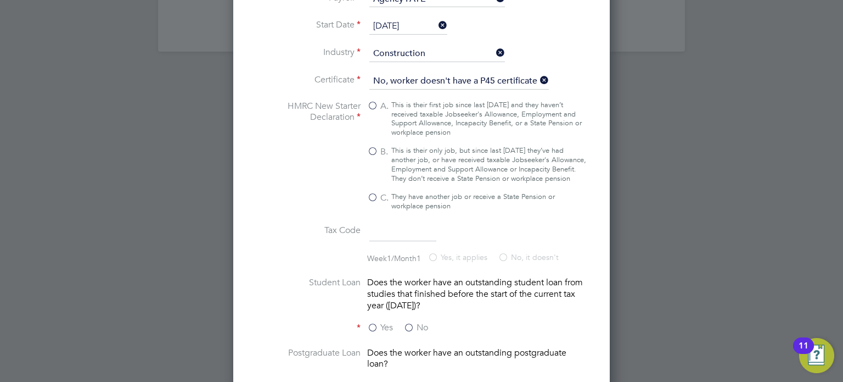
click at [389, 146] on label "B. This is their only job, but since last 6 April they’ve had another job, or h…" at bounding box center [477, 164] width 220 height 37
click at [0, 0] on input "B. This is their only job, but since last 6 April they’ve had another job, or h…" at bounding box center [0, 0] width 0 height 0
type input "1257L"
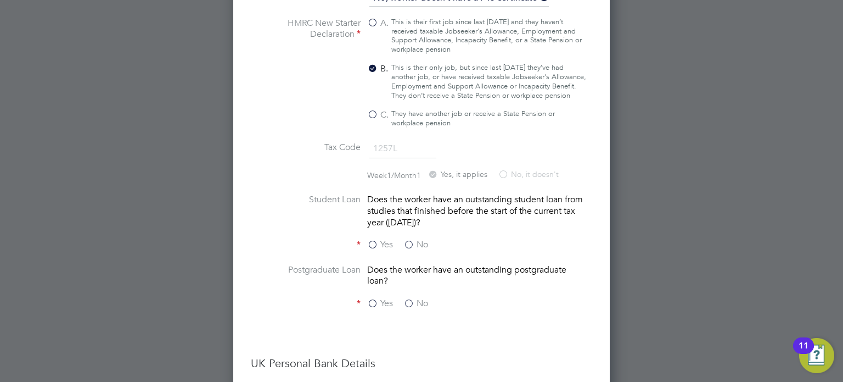
scroll to position [996, 0]
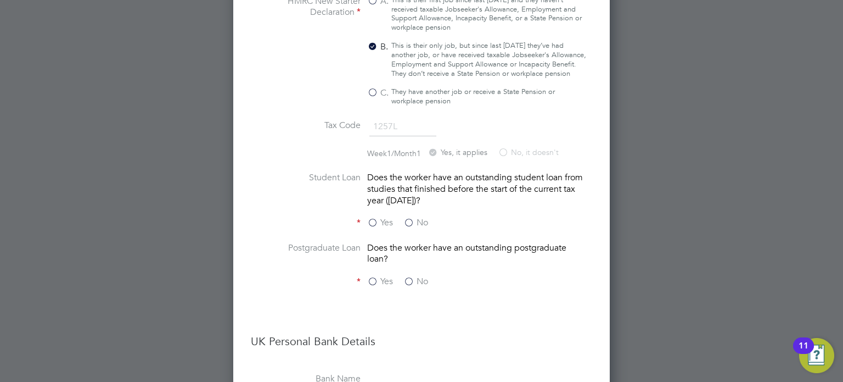
click at [410, 223] on label "No" at bounding box center [415, 223] width 25 height 12
click at [0, 0] on input "No" at bounding box center [0, 0] width 0 height 0
click at [402, 285] on div "Yes No" at bounding box center [449, 283] width 165 height 14
drag, startPoint x: 409, startPoint y: 284, endPoint x: 453, endPoint y: 253, distance: 53.9
click at [408, 284] on label "No" at bounding box center [415, 282] width 25 height 12
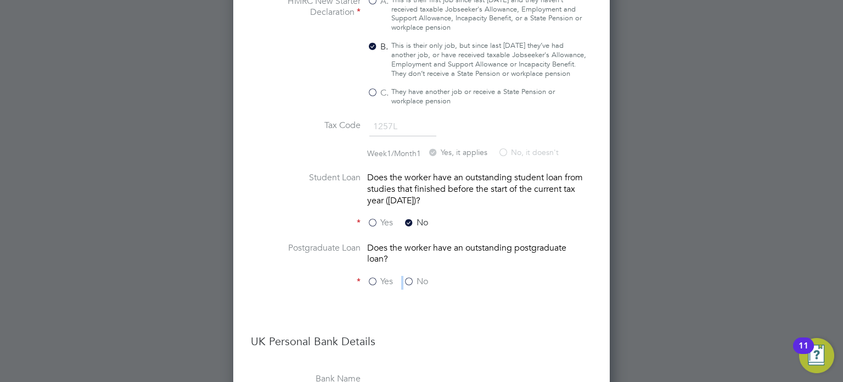
click at [0, 0] on input "No" at bounding box center [0, 0] width 0 height 0
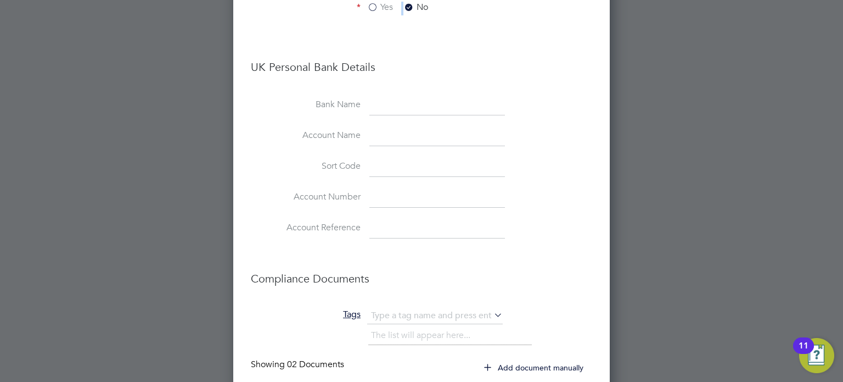
scroll to position [1273, 0]
click at [388, 100] on input at bounding box center [437, 103] width 136 height 20
click at [383, 136] on input at bounding box center [437, 134] width 136 height 20
paste input "Harry Barrett"
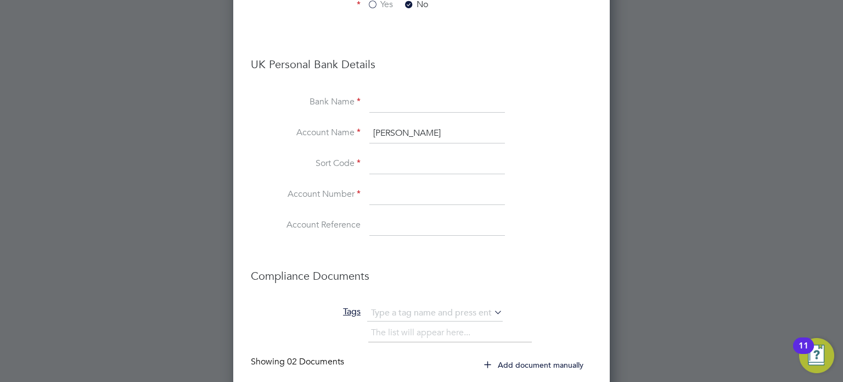
type input "Harry Barrett"
click at [412, 170] on input at bounding box center [437, 164] width 136 height 20
paste input "040003"
type input "04-00-03"
click at [396, 197] on input at bounding box center [437, 195] width 136 height 20
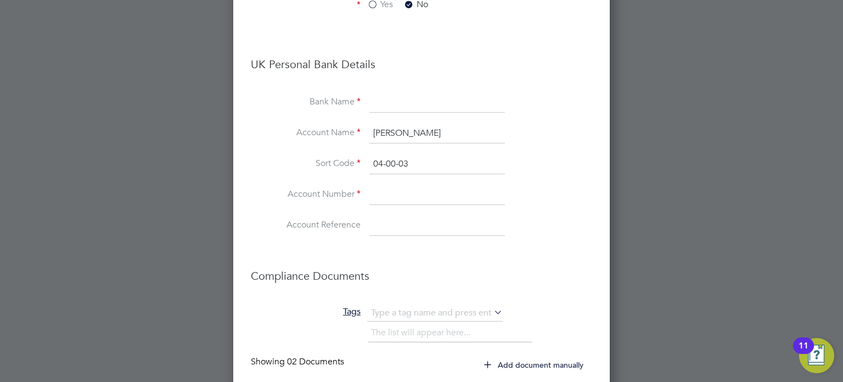
paste input "52387521"
type input "52387521"
drag, startPoint x: 431, startPoint y: 169, endPoint x: 358, endPoint y: 162, distance: 72.7
click at [359, 162] on li "Sort Code 04-00-03" at bounding box center [421, 169] width 341 height 31
click at [394, 105] on input at bounding box center [437, 103] width 136 height 20
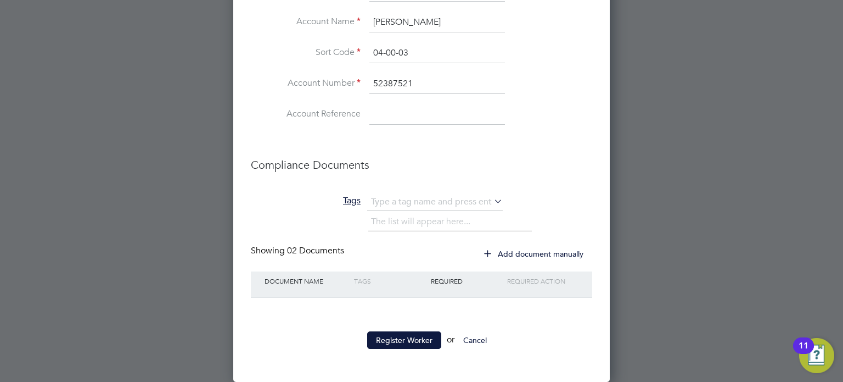
scroll to position [1386, 0]
type input "Monzo"
drag, startPoint x: 398, startPoint y: 334, endPoint x: 384, endPoint y: 338, distance: 14.4
click at [398, 334] on button "Register Worker" at bounding box center [404, 340] width 74 height 18
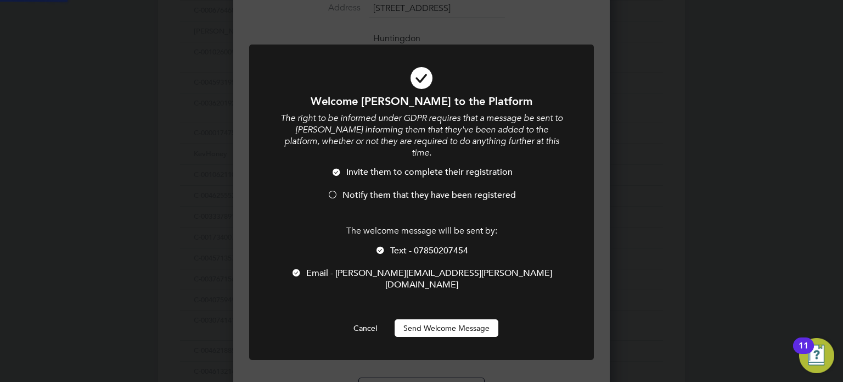
scroll to position [0, 0]
click at [344, 177] on li "Invite them to complete their registration" at bounding box center [421, 177] width 285 height 23
click at [340, 189] on li "Notify them that they have been registered" at bounding box center [421, 200] width 285 height 23
click at [448, 319] on button "Send Welcome Message" at bounding box center [447, 328] width 104 height 18
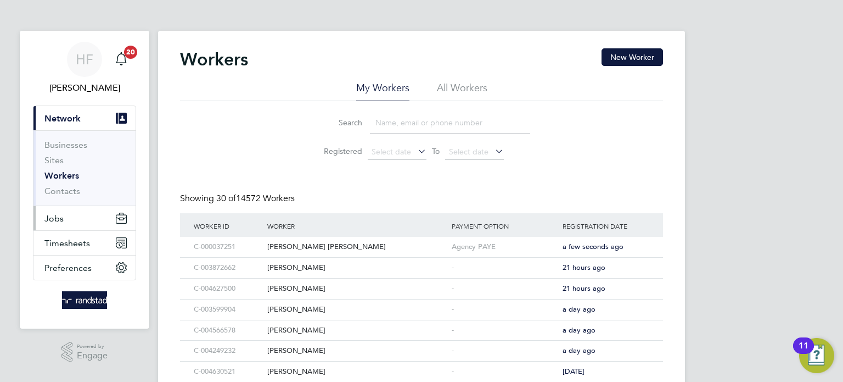
click at [61, 217] on span "Jobs" at bounding box center [53, 218] width 19 height 10
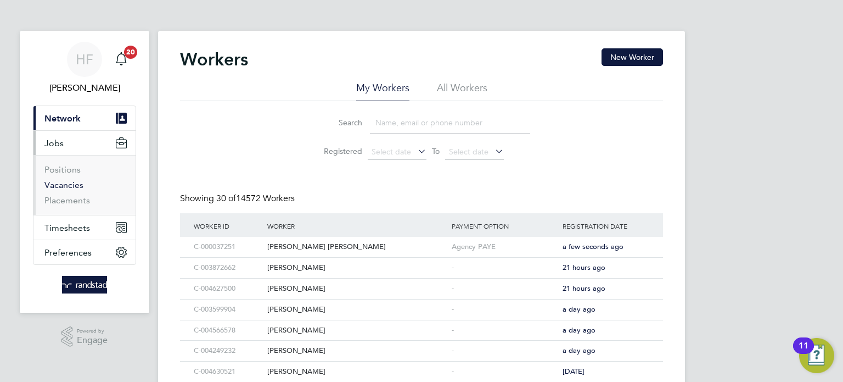
click at [72, 186] on link "Vacancies" at bounding box center [63, 185] width 39 height 10
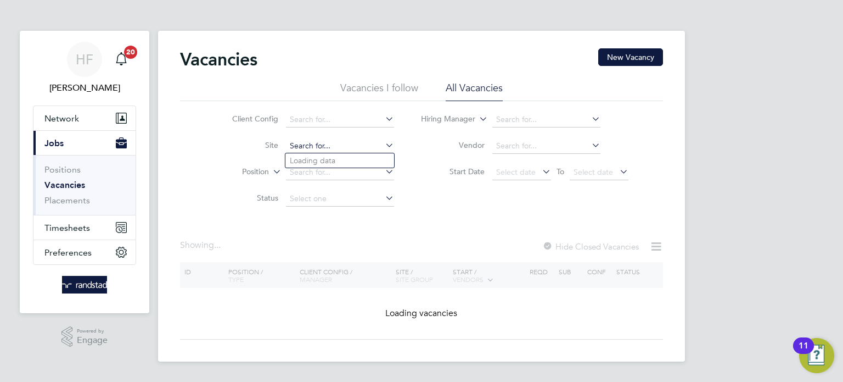
click at [313, 144] on input at bounding box center [340, 145] width 108 height 15
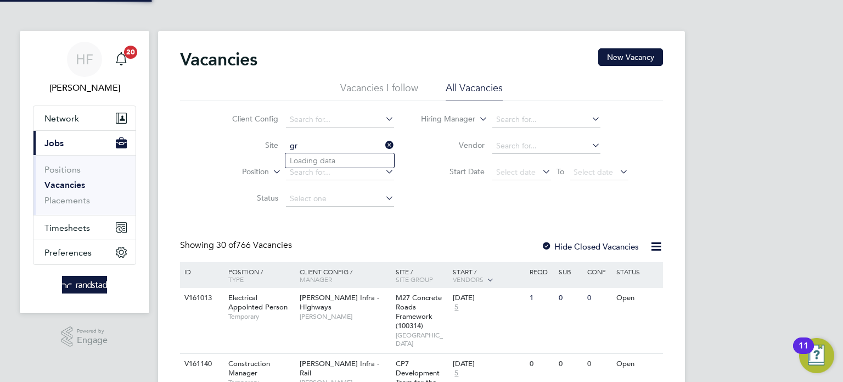
type input "g"
click at [349, 154] on li "RAF Upwood" at bounding box center [339, 160] width 109 height 15
type input "RAF Upwood"
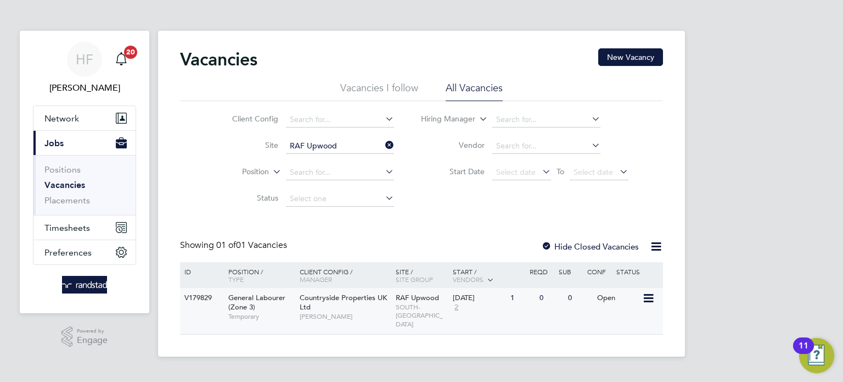
click at [308, 304] on span "Countryside Properties UK Ltd" at bounding box center [343, 302] width 87 height 19
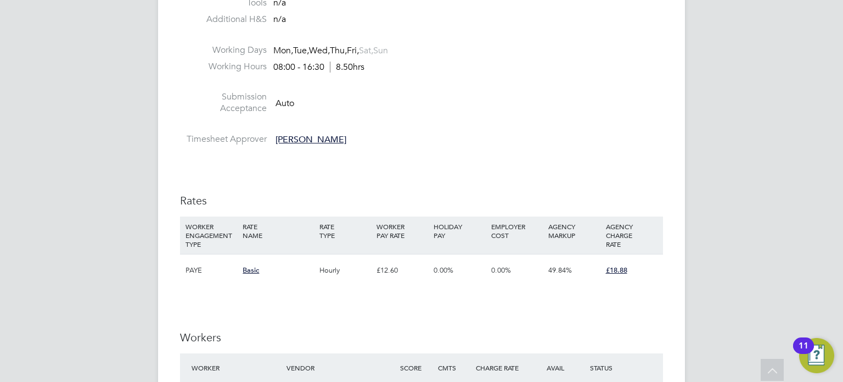
scroll to position [654, 0]
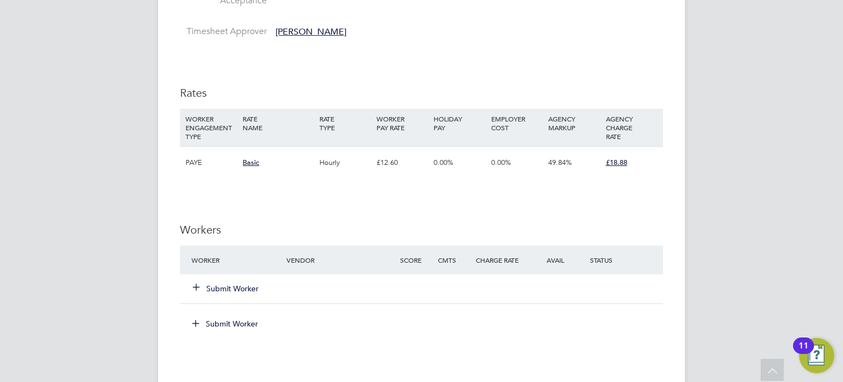
click at [225, 290] on button "Submit Worker" at bounding box center [226, 288] width 66 height 11
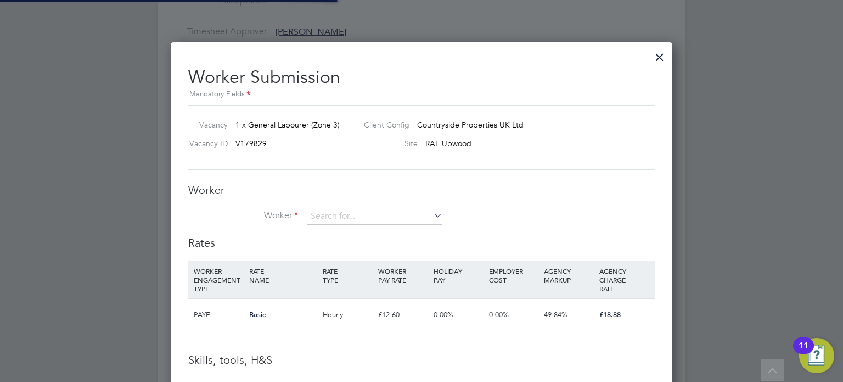
scroll to position [5, 5]
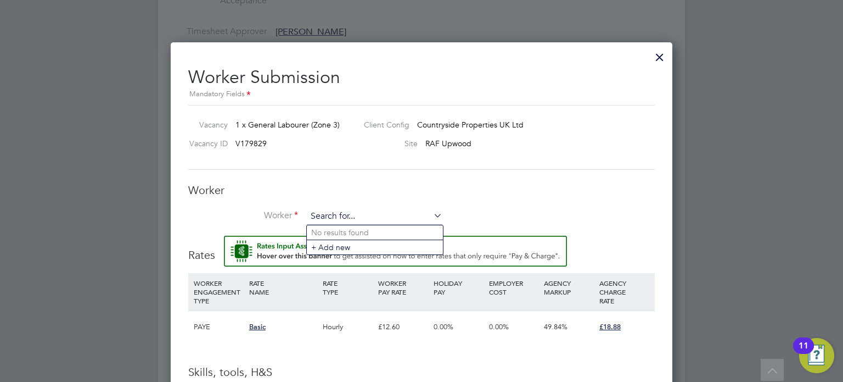
paste input "C-000037251"
click at [375, 212] on input "C-000037251" at bounding box center [375, 216] width 136 height 16
type input "C-000037251"
click at [660, 52] on div at bounding box center [660, 54] width 20 height 20
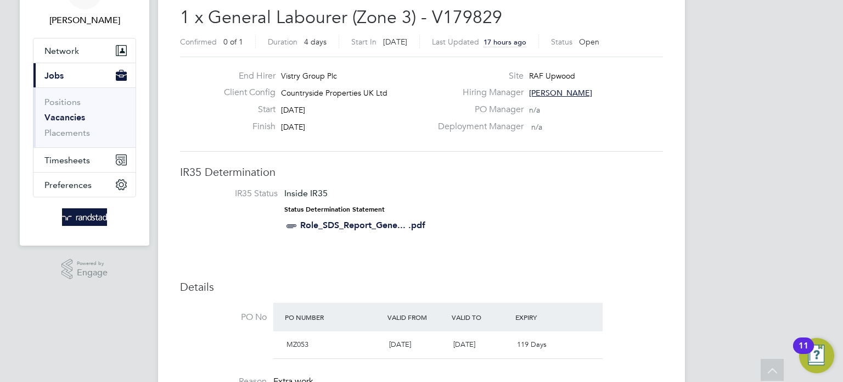
scroll to position [0, 0]
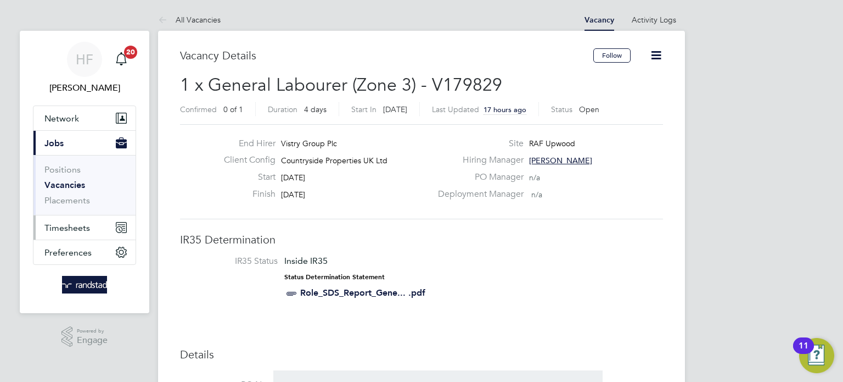
click at [70, 228] on span "Timesheets" at bounding box center [67, 227] width 46 height 10
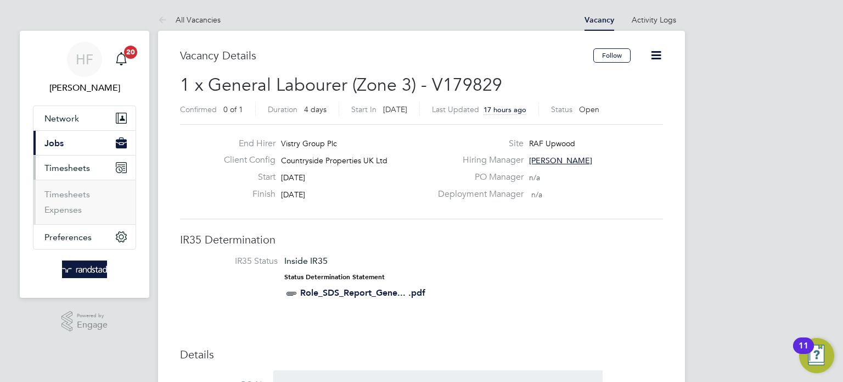
click at [69, 199] on li "Timesheets" at bounding box center [85, 196] width 82 height 15
click at [75, 194] on link "Timesheets" at bounding box center [67, 194] width 46 height 10
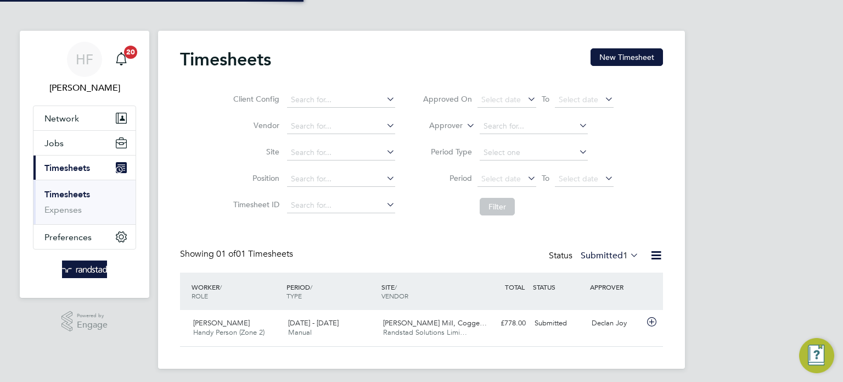
scroll to position [27, 96]
drag, startPoint x: 72, startPoint y: 193, endPoint x: 126, endPoint y: 191, distance: 54.4
click at [72, 194] on link "Timesheets" at bounding box center [67, 194] width 46 height 10
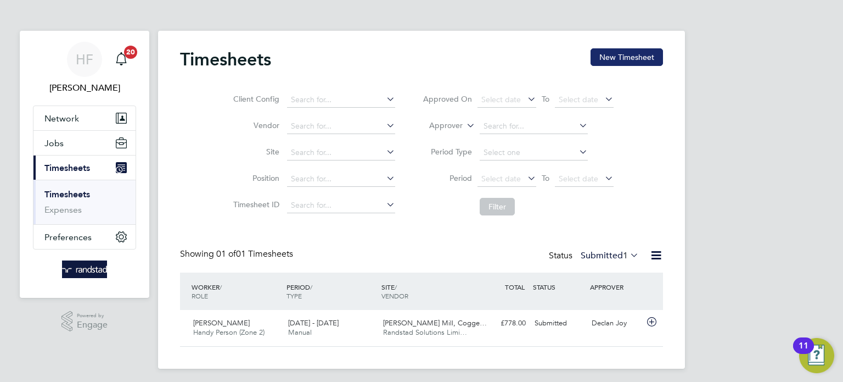
drag, startPoint x: 658, startPoint y: 55, endPoint x: 604, endPoint y: 73, distance: 56.6
click at [658, 55] on button "New Timesheet" at bounding box center [627, 57] width 72 height 18
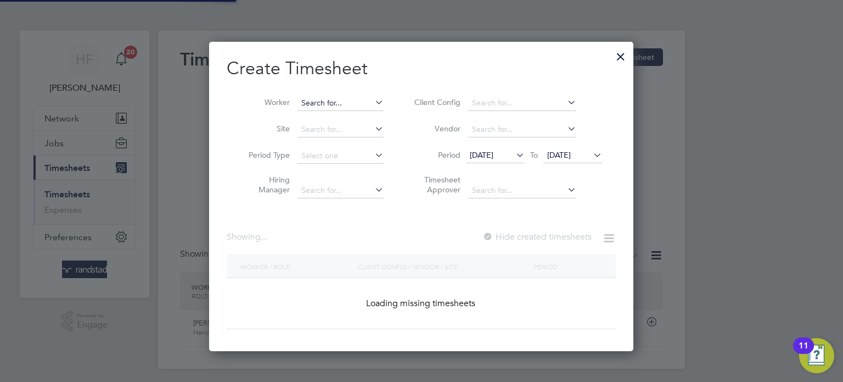
click at [315, 101] on input at bounding box center [341, 103] width 86 height 15
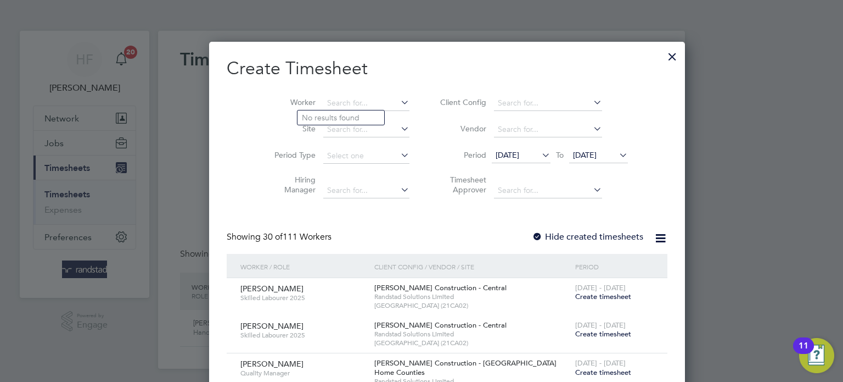
scroll to position [2116, 425]
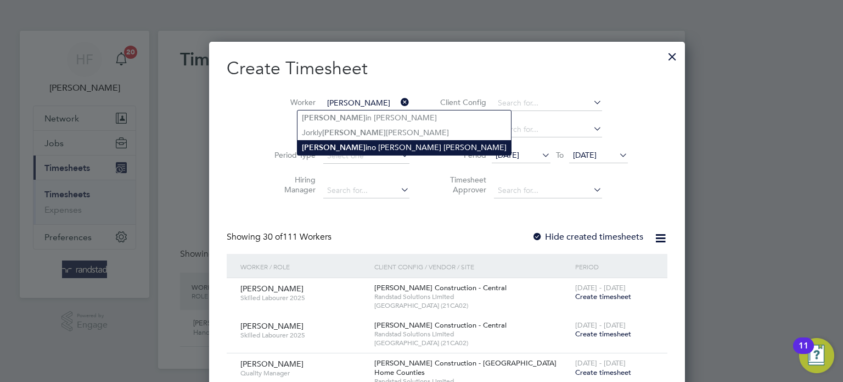
click at [349, 145] on li "Quint ino Mendes Vaz" at bounding box center [405, 147] width 214 height 15
type input "Quintino Mendes Vaz"
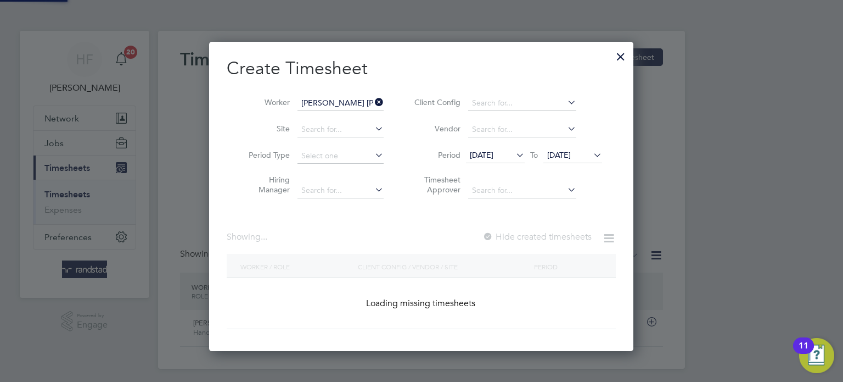
scroll to position [309, 425]
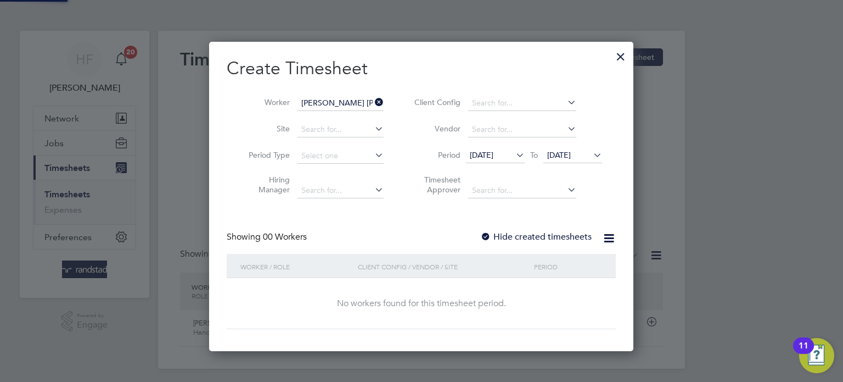
click at [571, 159] on span "28 Aug 2025" at bounding box center [559, 155] width 24 height 10
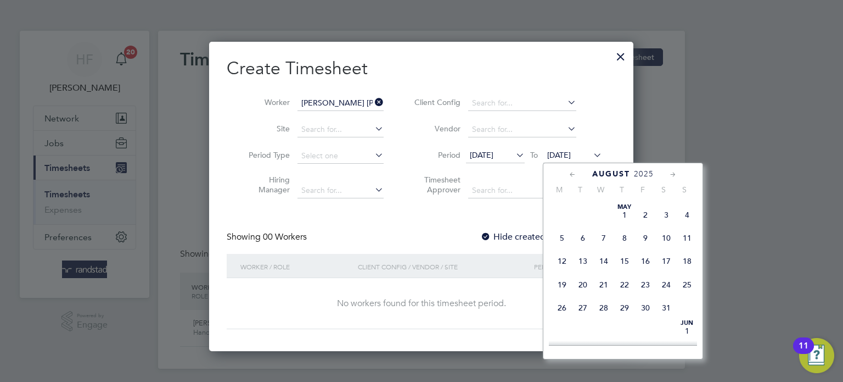
scroll to position [439, 0]
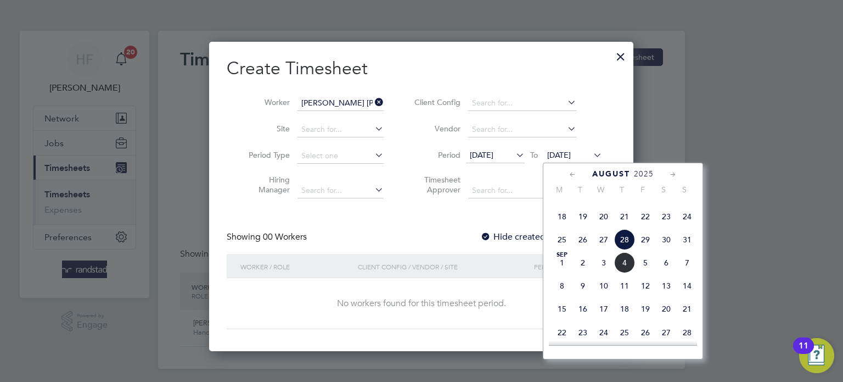
click at [681, 250] on span "31" at bounding box center [687, 239] width 21 height 21
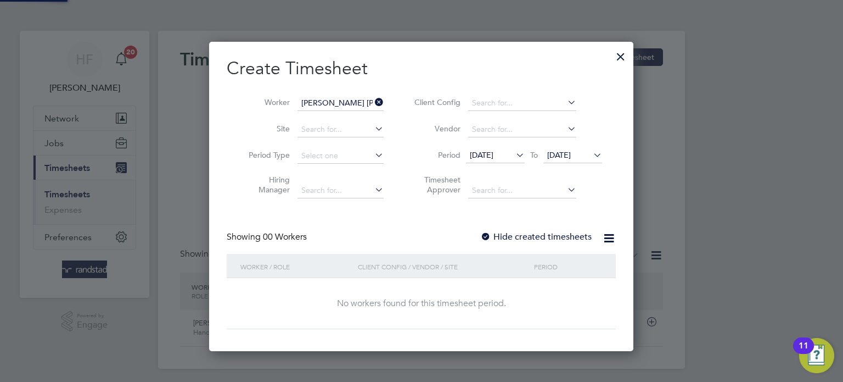
scroll to position [309, 425]
click at [536, 232] on label "Hide created timesheets" at bounding box center [535, 236] width 111 height 11
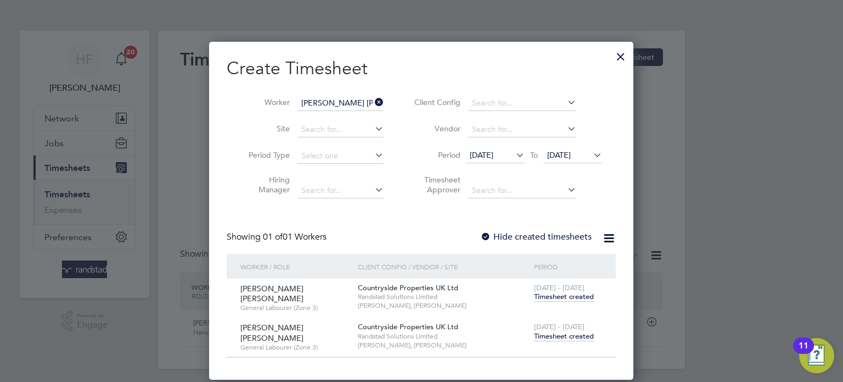
scroll to position [333, 425]
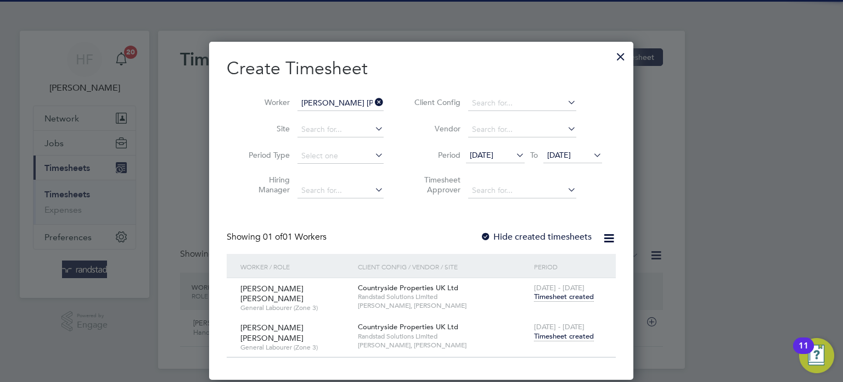
click at [561, 332] on span "Timesheet created" at bounding box center [564, 336] width 60 height 10
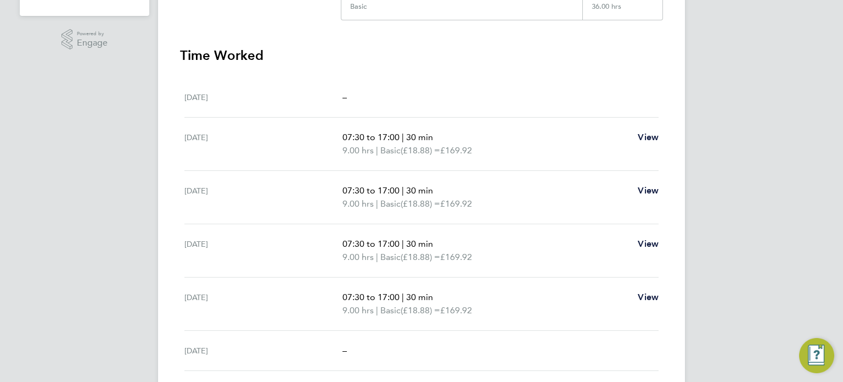
scroll to position [292, 0]
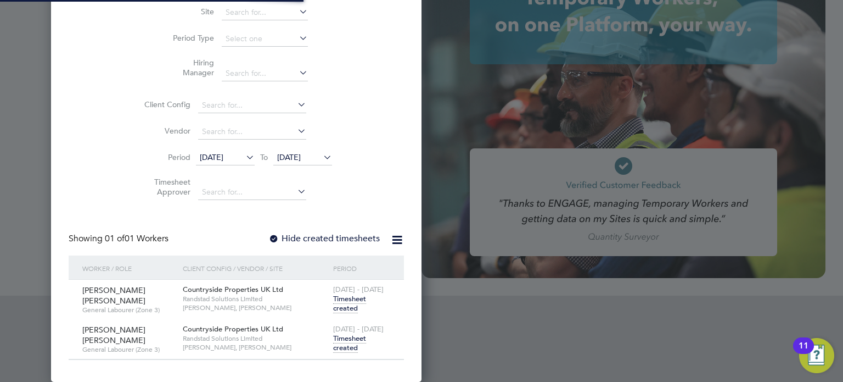
type input "[PERSON_NAME][EMAIL_ADDRESS][DOMAIN_NAME]"
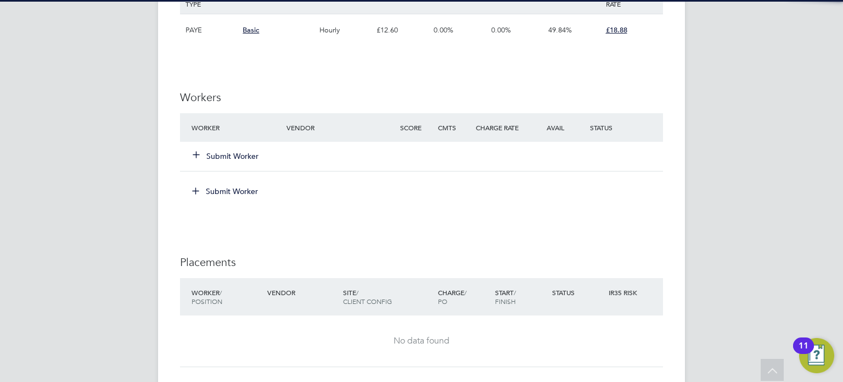
click at [228, 158] on button "Submit Worker" at bounding box center [226, 155] width 66 height 11
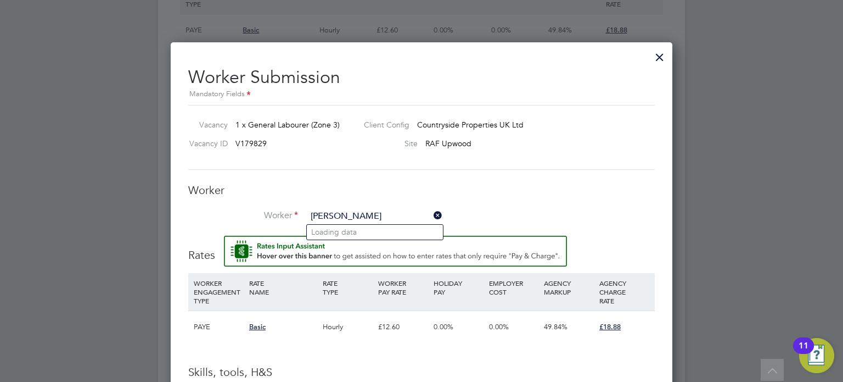
type input "harry"
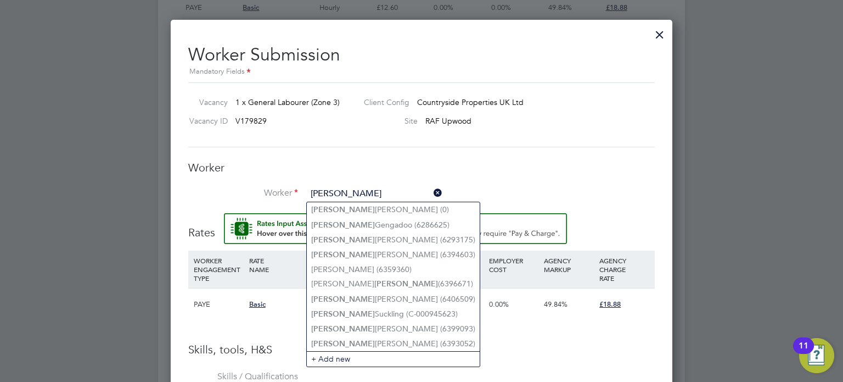
scroll to position [815, 0]
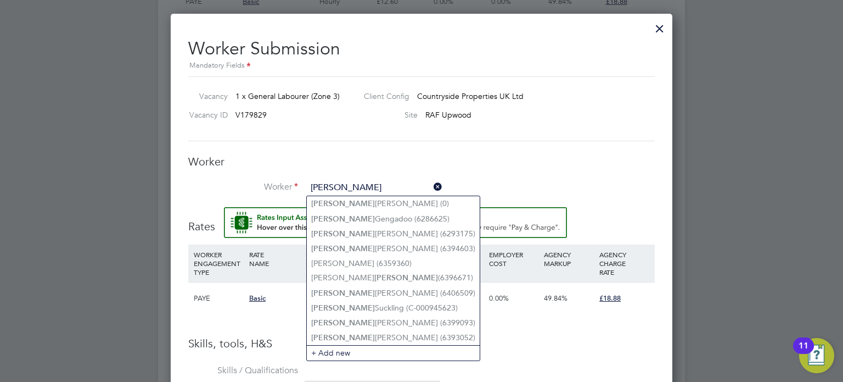
click at [274, 178] on div "Worker Worker harry Worker Engagement Type" at bounding box center [421, 180] width 467 height 53
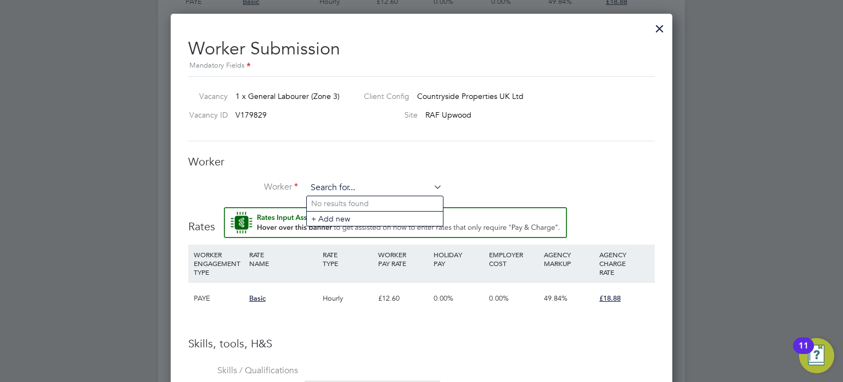
click at [350, 189] on input at bounding box center [375, 188] width 136 height 16
paste input "C-000037251"
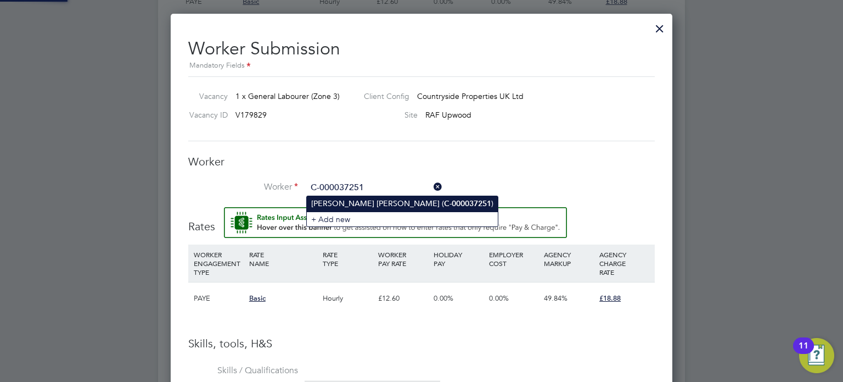
click at [349, 206] on li "Harry Paul Barrett ( C-000037251 )" at bounding box center [402, 203] width 191 height 15
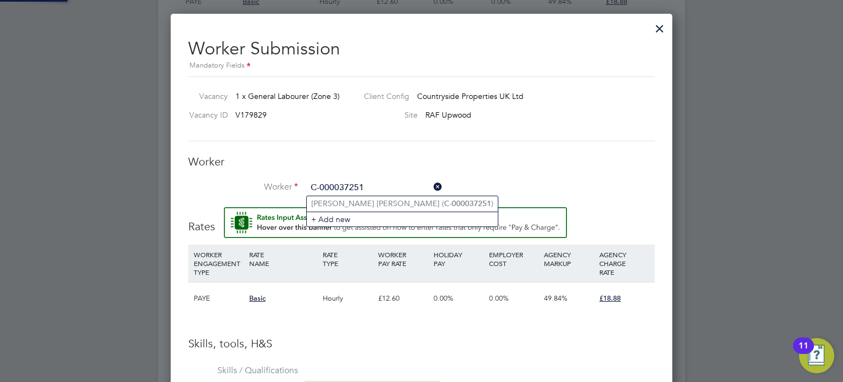
type input "Harry Paul Barrett (C-000037251)"
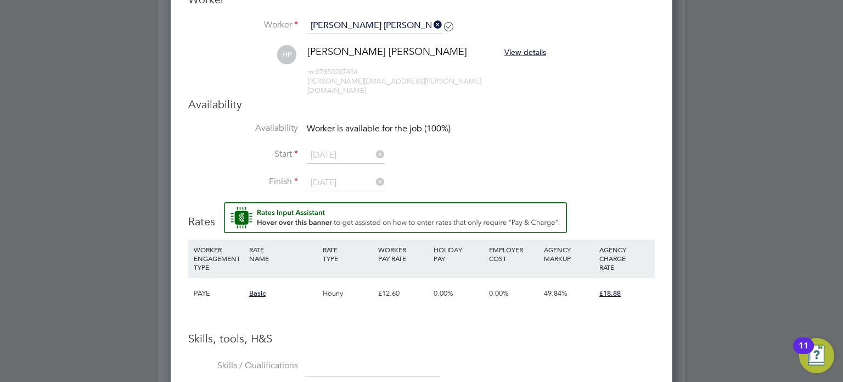
scroll to position [5, 5]
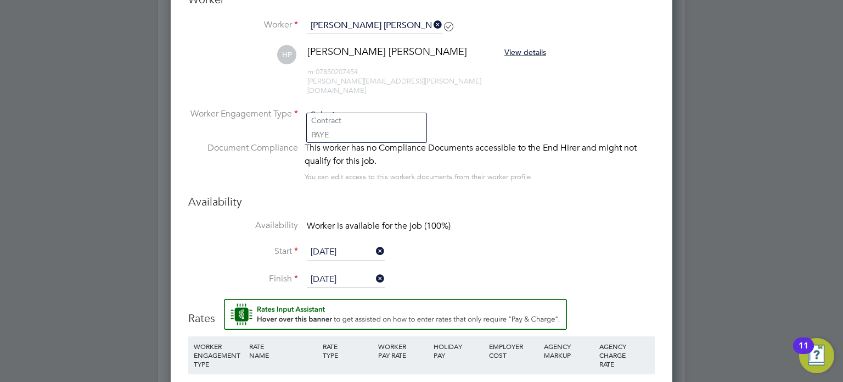
click at [343, 109] on input at bounding box center [366, 115] width 119 height 16
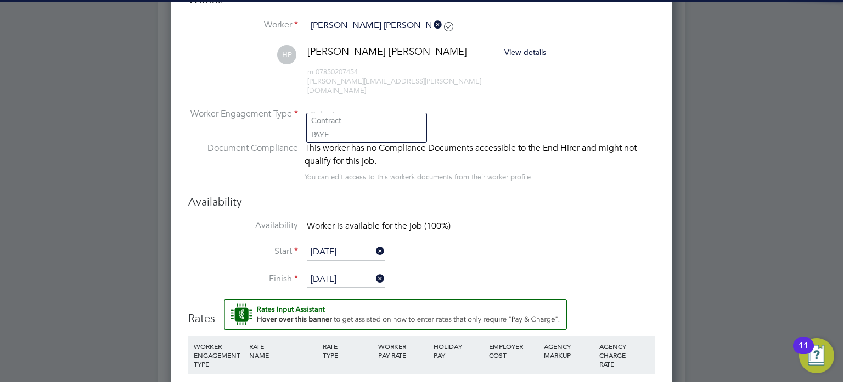
drag, startPoint x: 334, startPoint y: 134, endPoint x: 389, endPoint y: 145, distance: 55.9
click at [334, 135] on li "PAYE" at bounding box center [367, 134] width 120 height 14
type input "PAYE"
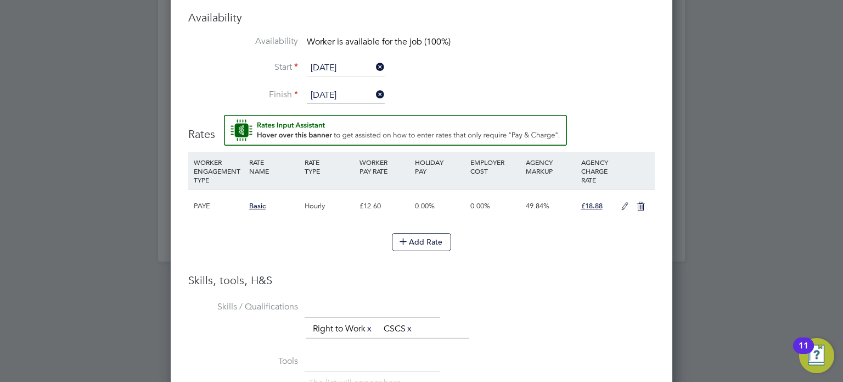
click at [580, 326] on div "The list will appear here... Right to Work x CSCS x" at bounding box center [480, 330] width 349 height 22
click at [624, 202] on icon at bounding box center [625, 206] width 14 height 9
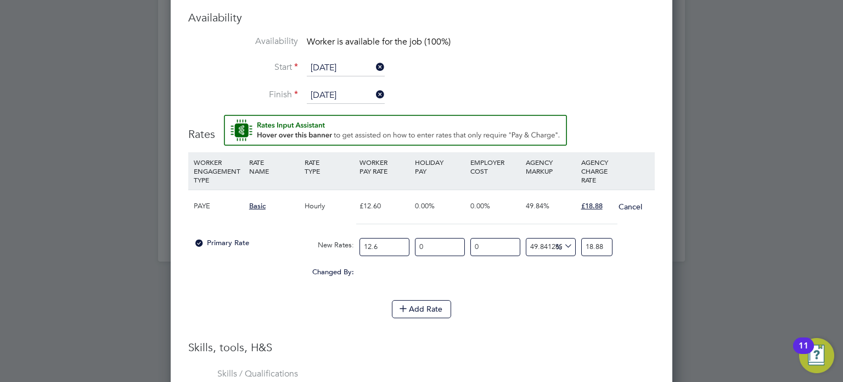
click at [543, 321] on li "WORKER ENGAGEMENT TYPE RATE NAME RATE TYPE WORKER PAY RATE HOLIDAY PAY EMPLOYER…" at bounding box center [421, 245] width 467 height 187
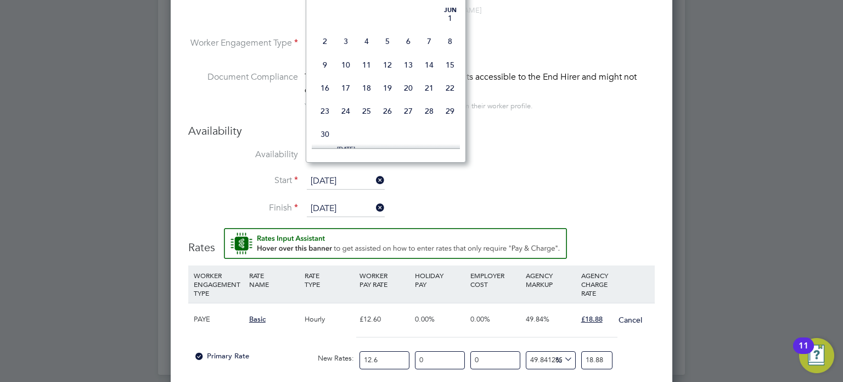
click at [344, 173] on input "08 Sep 2025" at bounding box center [346, 181] width 78 height 16
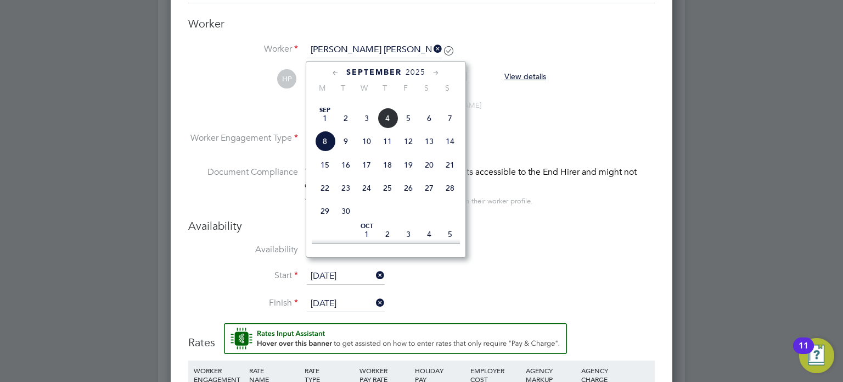
click at [386, 128] on span "4" at bounding box center [387, 118] width 21 height 21
type input "04 Sep 2025"
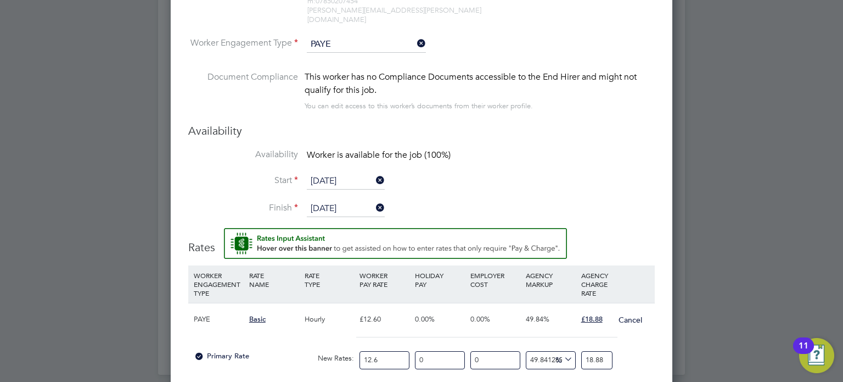
click at [328, 202] on input "11 Sep 2025" at bounding box center [346, 208] width 78 height 16
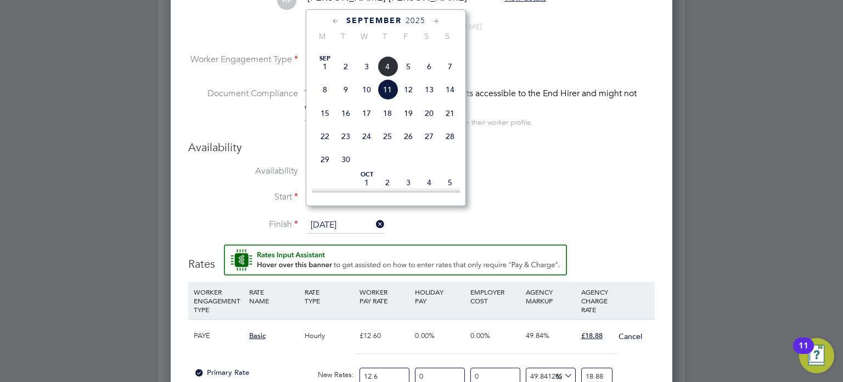
click at [325, 100] on span "8" at bounding box center [325, 89] width 21 height 21
type input "08 Sep 2025"
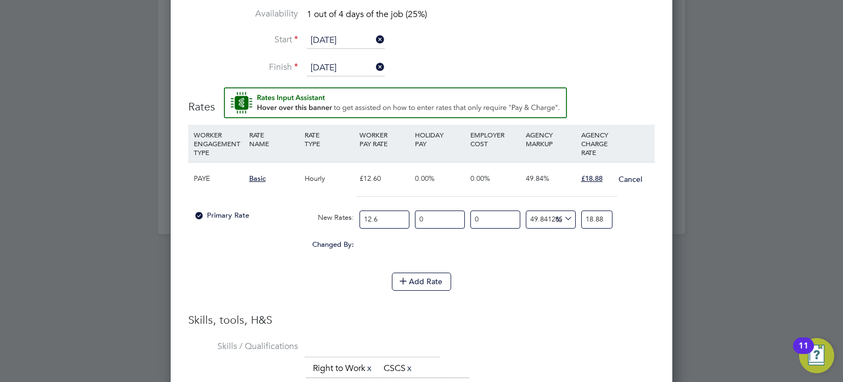
drag, startPoint x: 397, startPoint y: 209, endPoint x: 339, endPoint y: 211, distance: 58.2
click at [339, 211] on div "Primary Rate New Rates: 12.6 0 n/a 0 n/a 49.84126984126984 0 % 18.88" at bounding box center [421, 219] width 467 height 29
type input "1"
type input "1.4984126984126984"
type input "14"
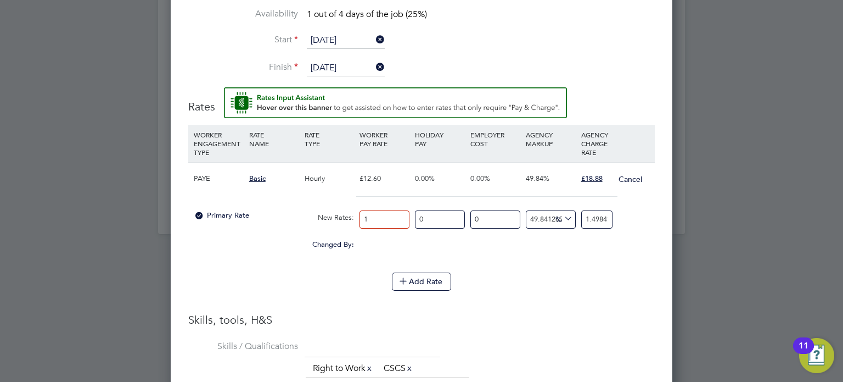
type input "20.977777777777778"
type input "14.5"
type input "21.726984126984128"
type input "14.50"
type input "-93.10344827586206"
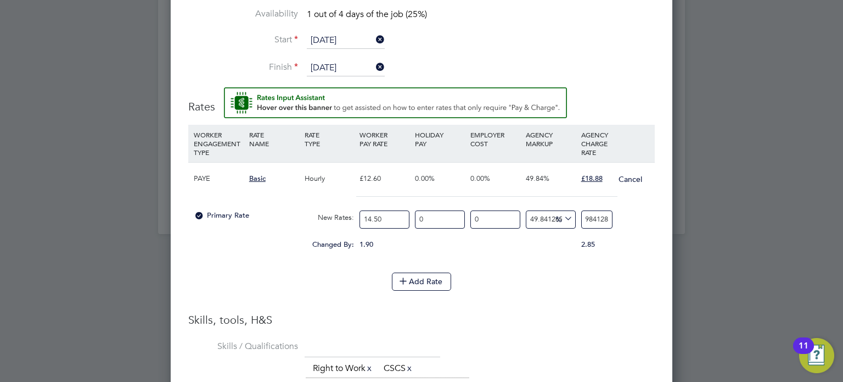
type input "1"
type input "24.137931034482758"
type input "18"
type input "29.655172413793103"
type input "18.8"
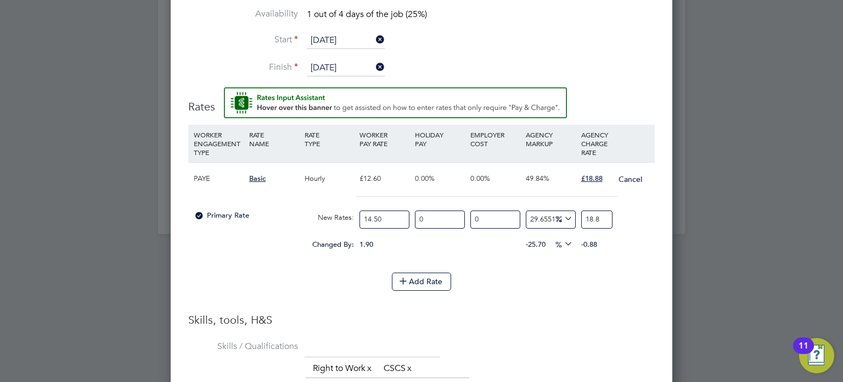
type input "30.20689655172414"
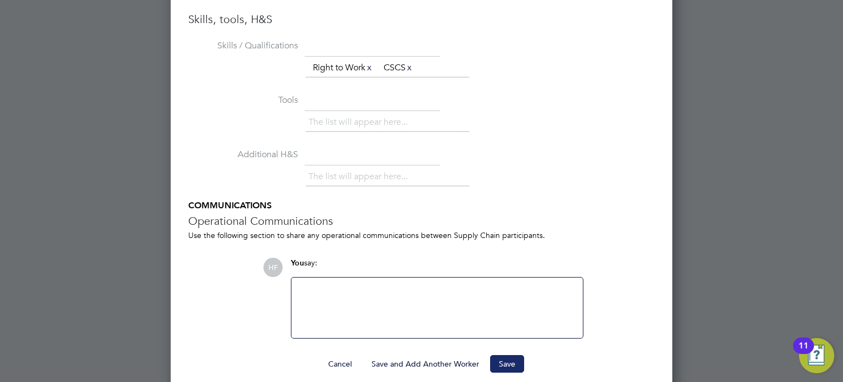
type input "18.88"
click at [504, 355] on button "Save" at bounding box center [507, 364] width 34 height 18
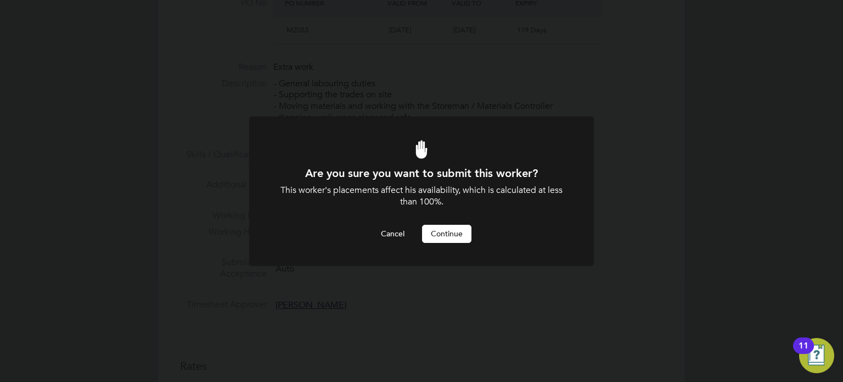
click at [450, 237] on button "Continue" at bounding box center [446, 234] width 49 height 18
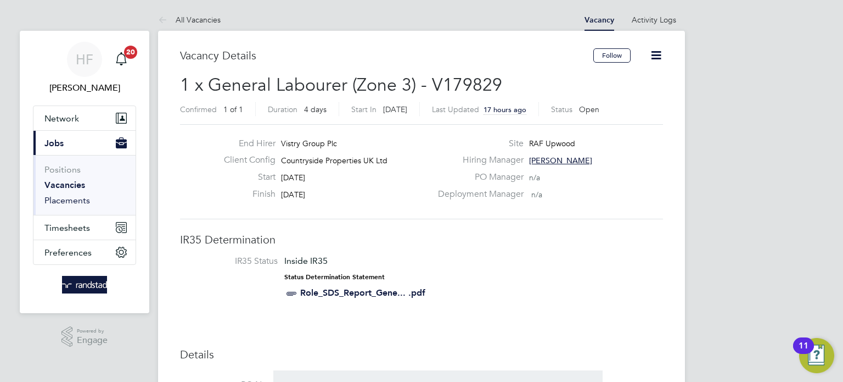
click at [76, 197] on link "Placements" at bounding box center [67, 200] width 46 height 10
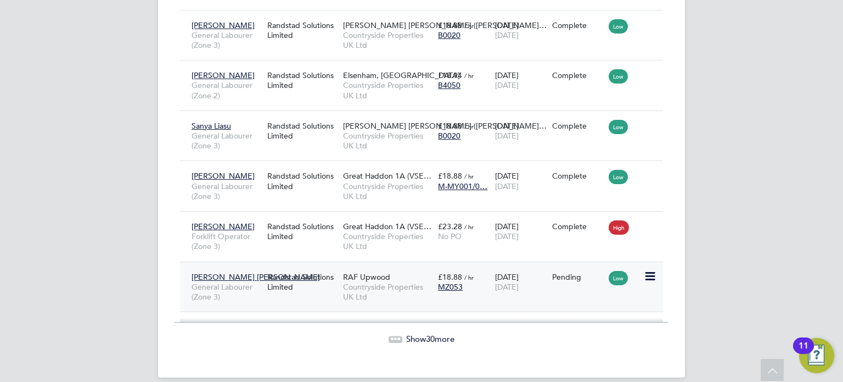
click at [649, 270] on icon at bounding box center [649, 276] width 11 height 13
click at [590, 333] on li "Start" at bounding box center [616, 331] width 78 height 15
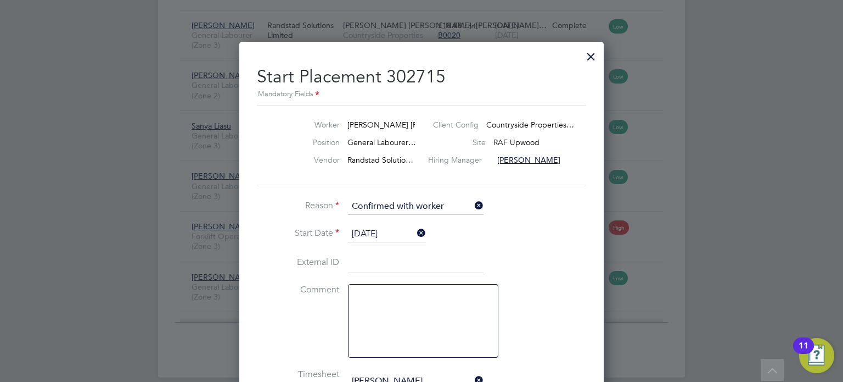
click at [390, 268] on input at bounding box center [416, 263] width 136 height 20
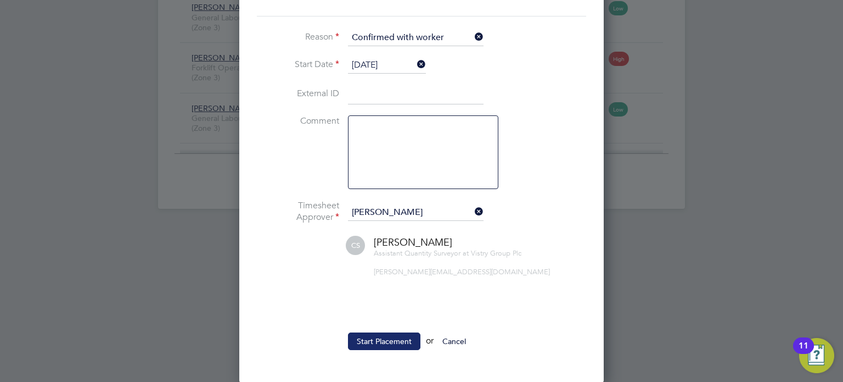
click at [379, 338] on button "Start Placement" at bounding box center [384, 341] width 72 height 18
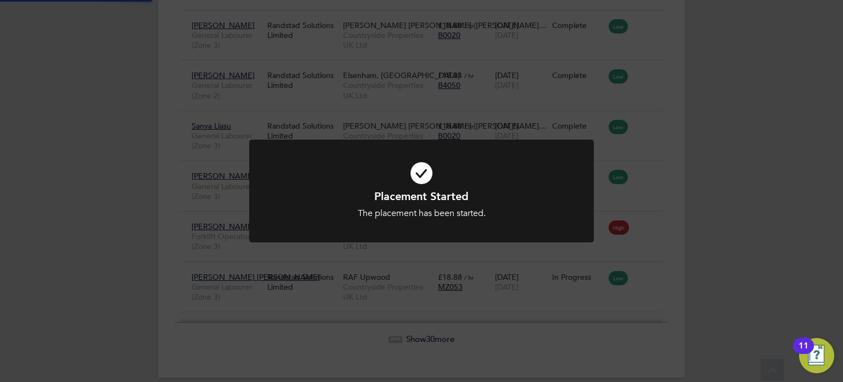
click at [739, 148] on div "Placement Started The placement has been started. Cancel Okay" at bounding box center [421, 191] width 843 height 382
